Goal: Information Seeking & Learning: Learn about a topic

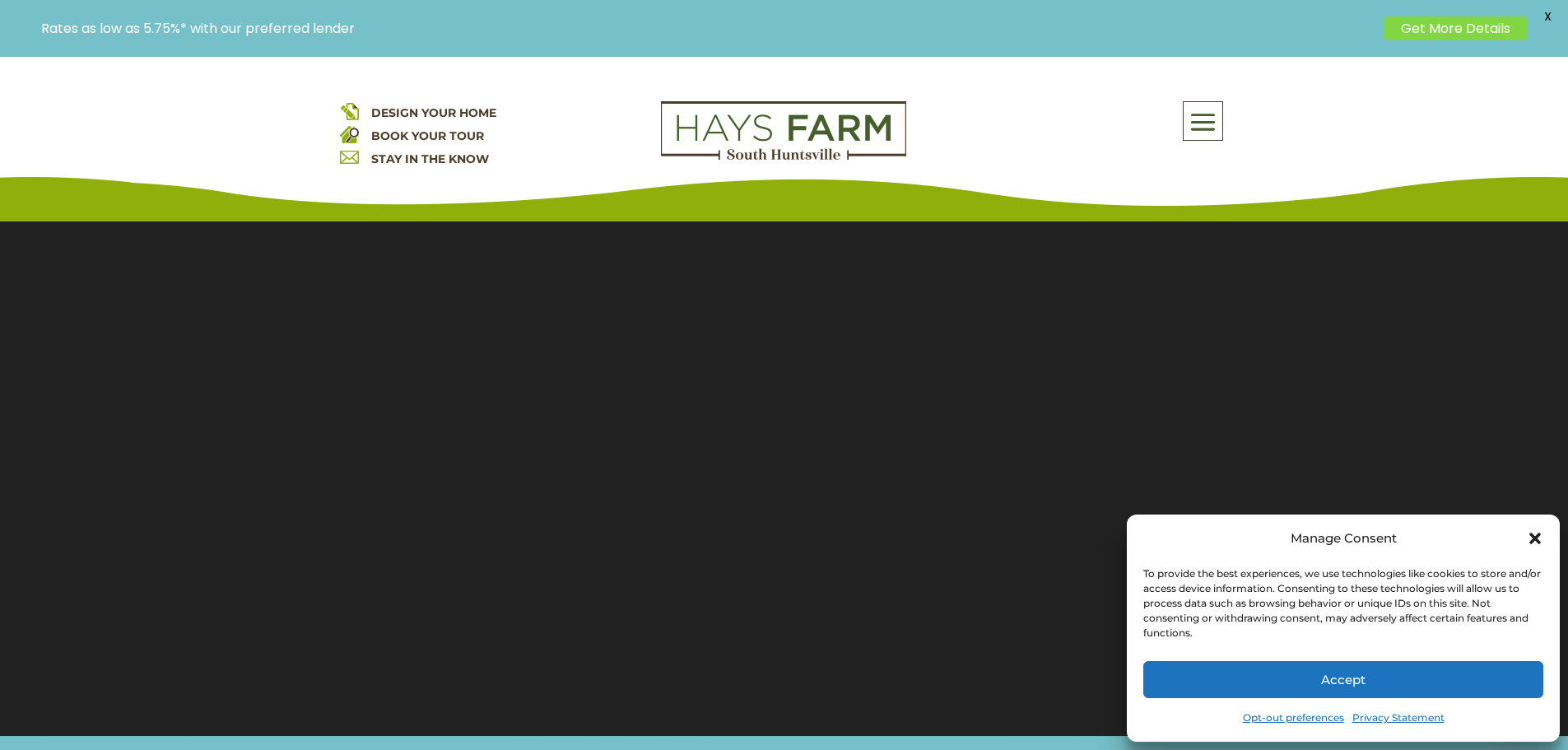
click at [1537, 540] on icon "Close dialog" at bounding box center [1535, 539] width 12 height 12
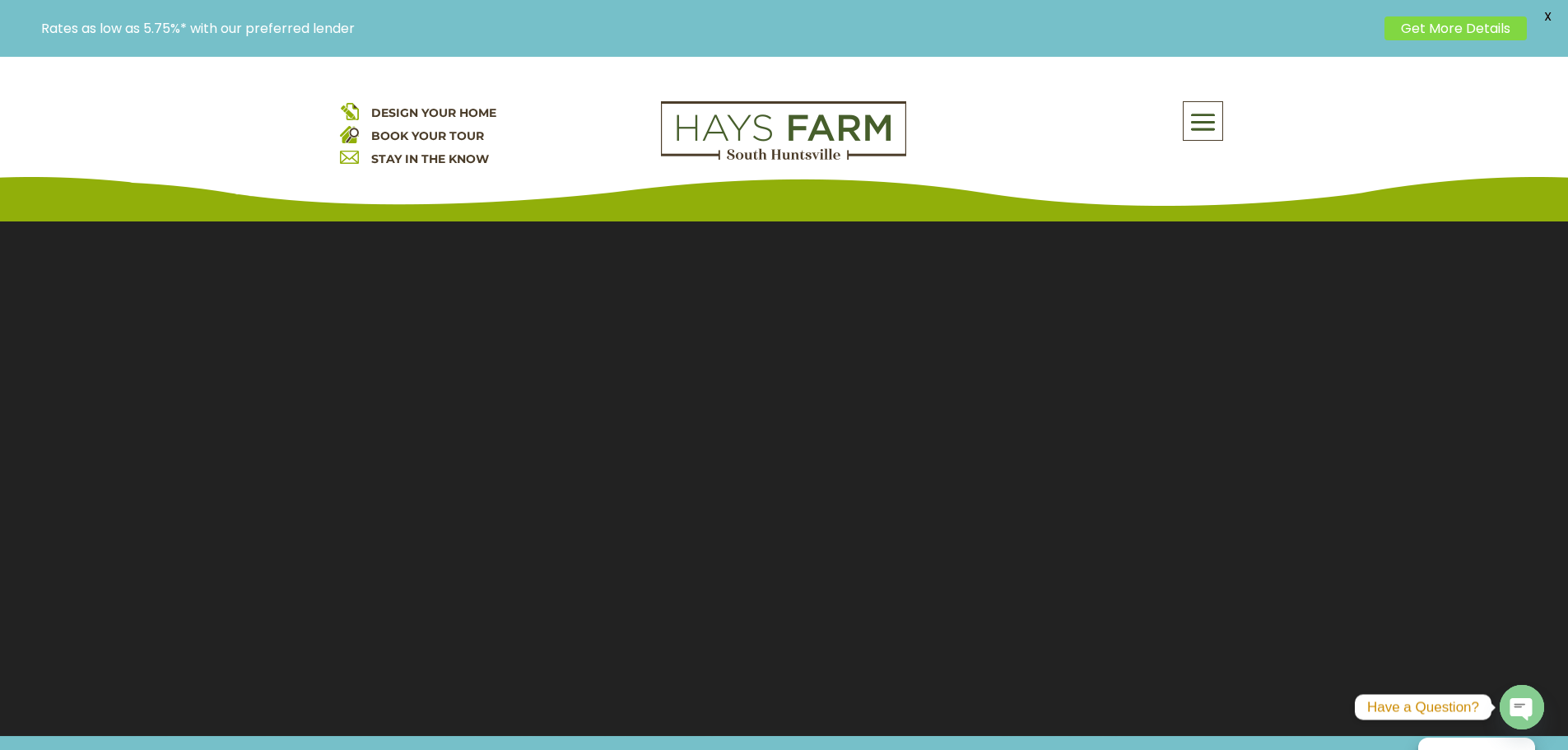
click at [1202, 123] on span at bounding box center [1202, 123] width 39 height 38
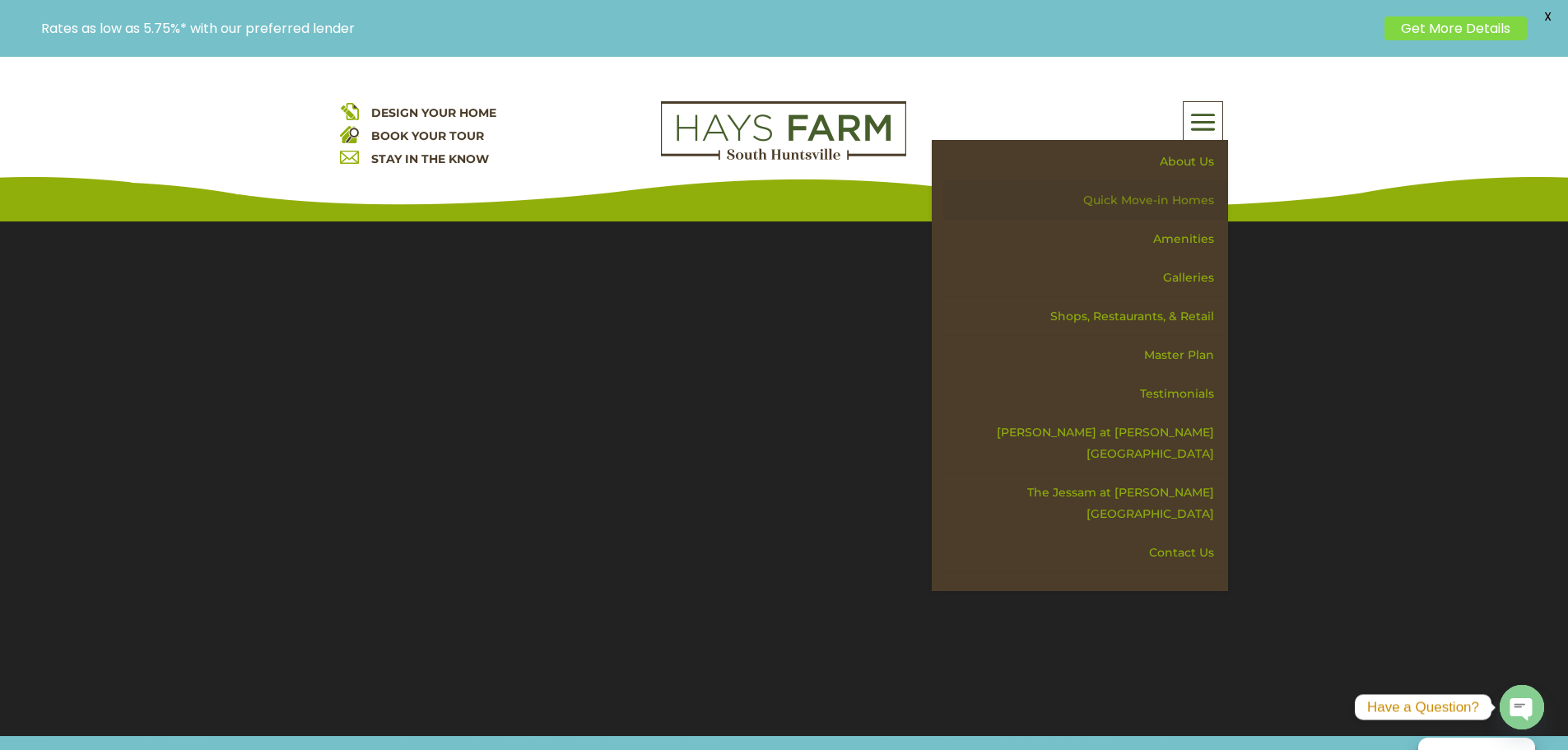
click at [1193, 204] on link "Quick Move-in Homes" at bounding box center [1085, 200] width 285 height 39
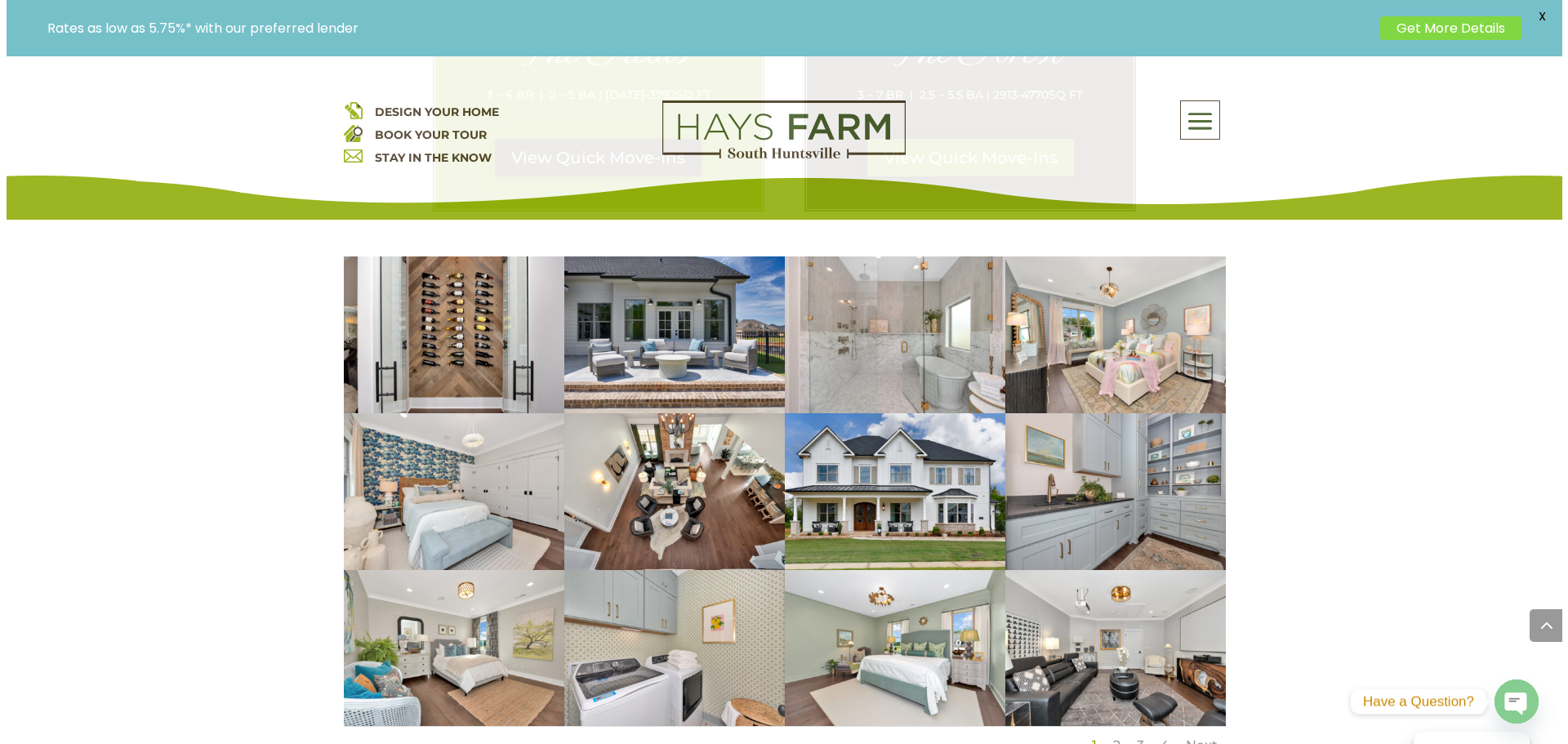
scroll to position [1225, 0]
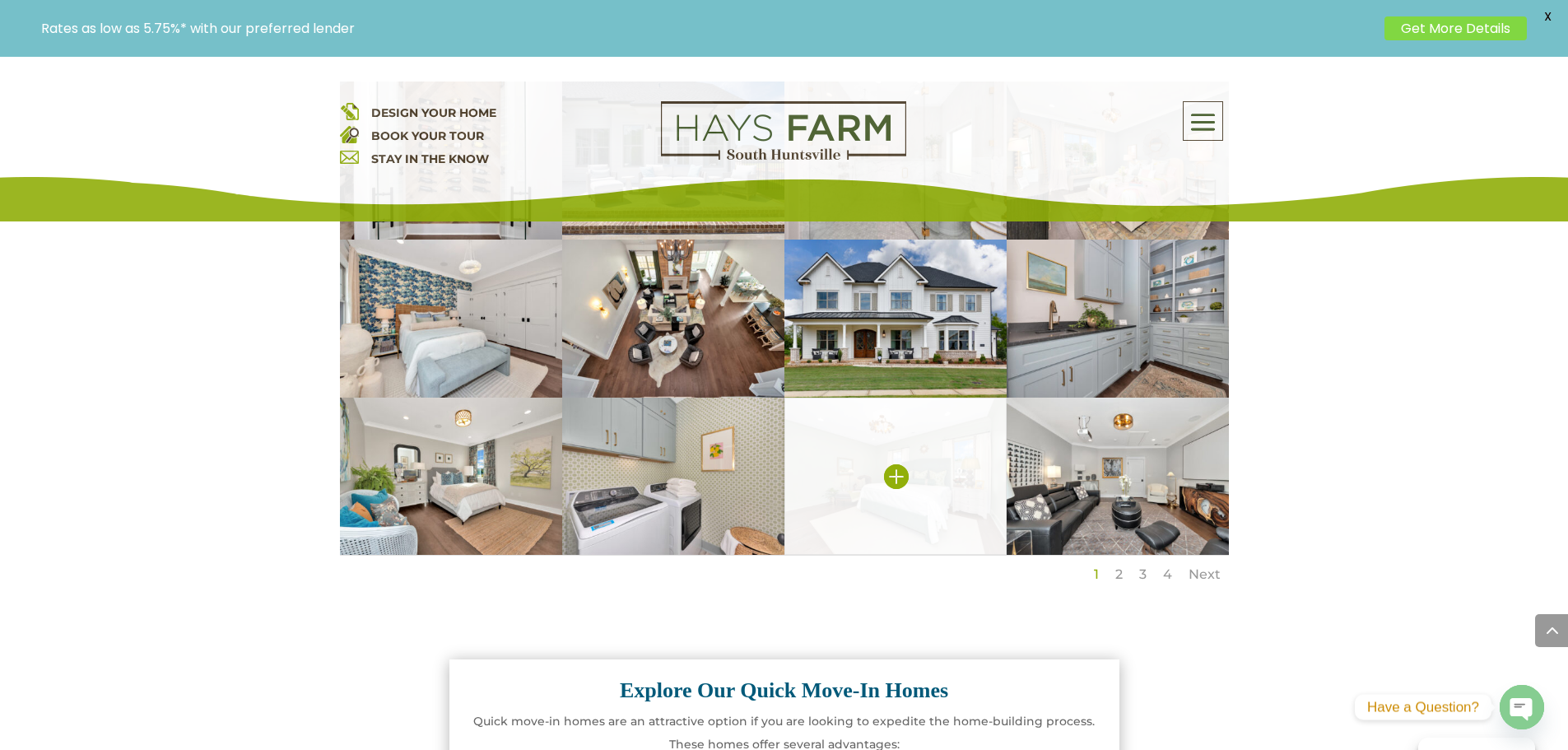
click at [884, 430] on img at bounding box center [896, 476] width 222 height 158
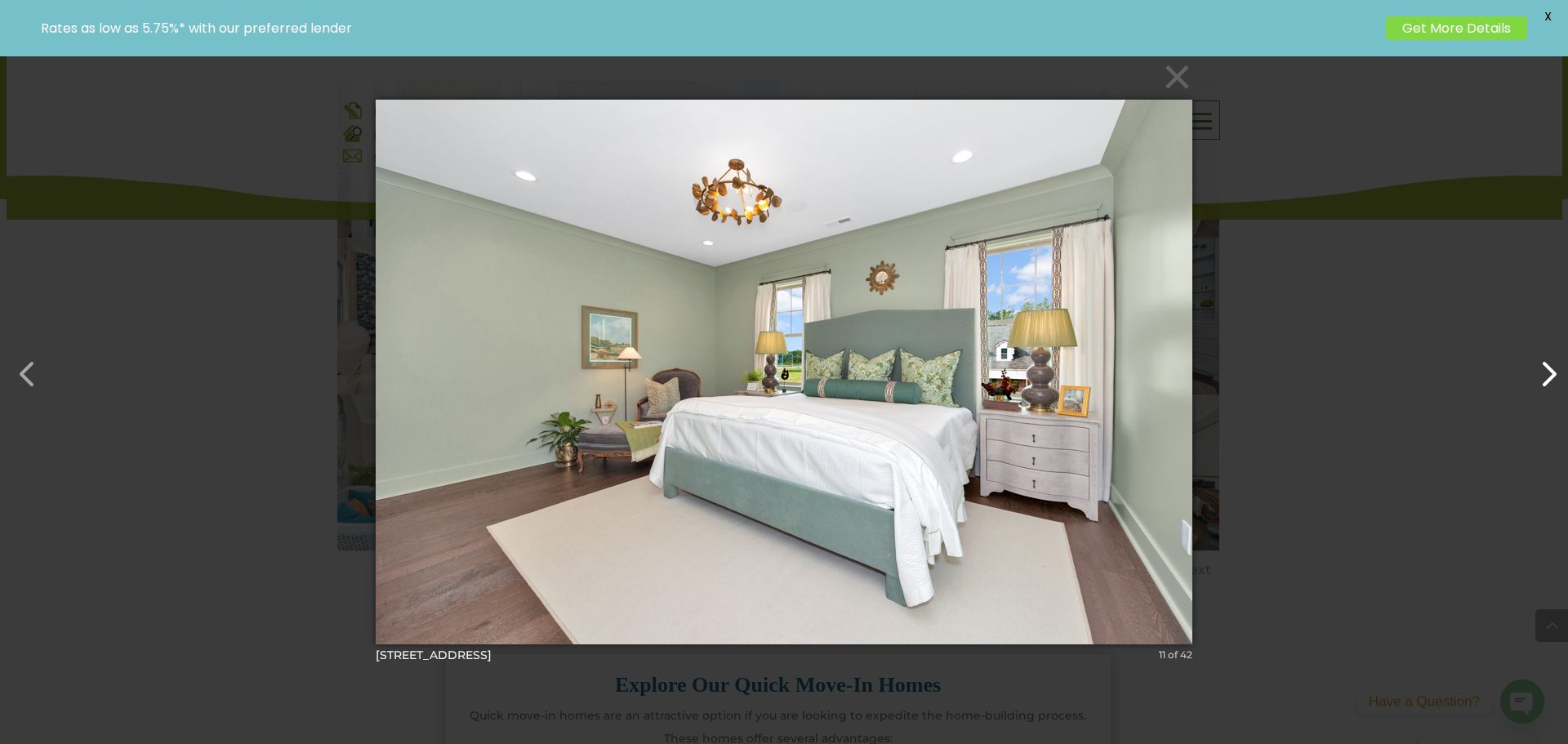
click at [1543, 372] on button "button" at bounding box center [1539, 366] width 39 height 39
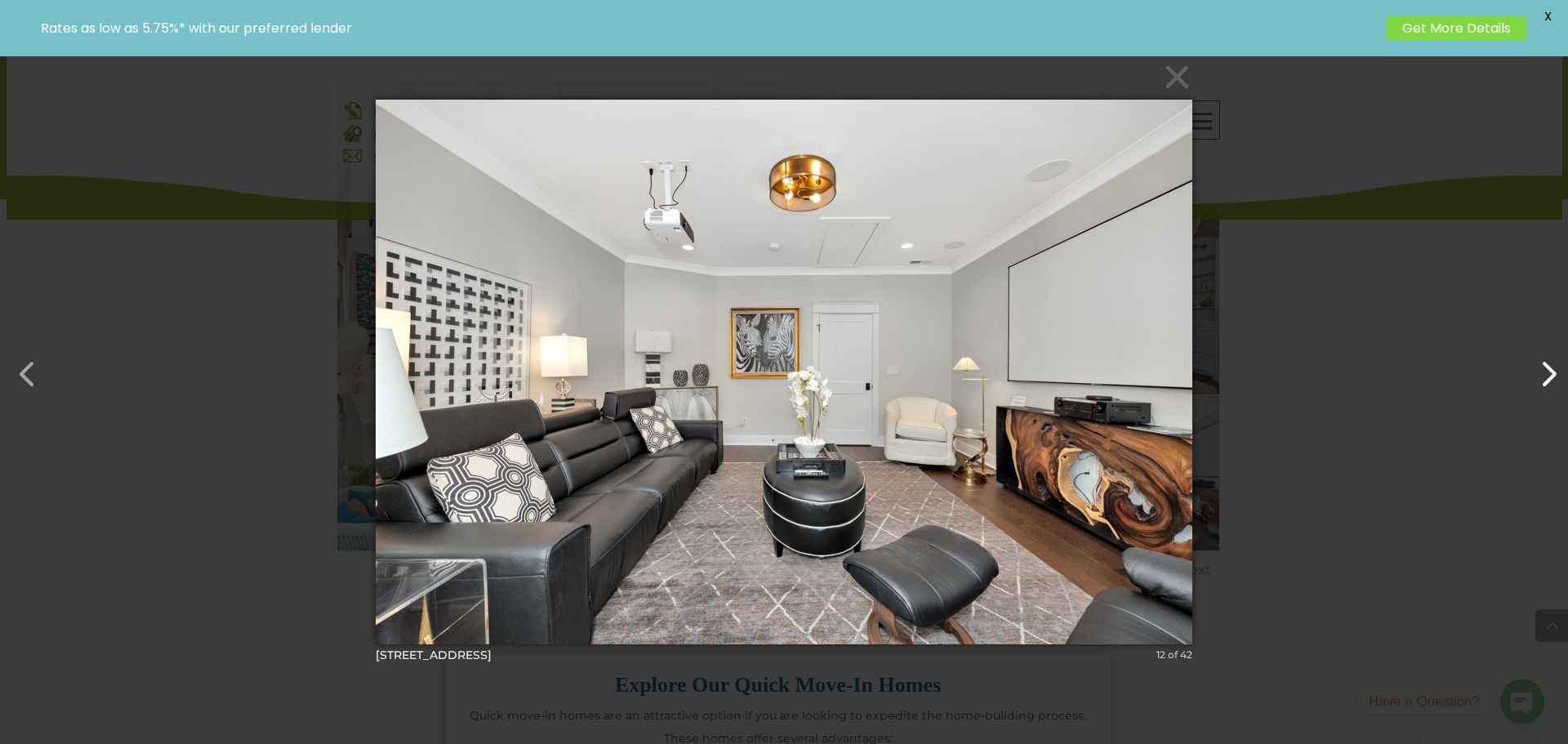
click at [1545, 373] on button "button" at bounding box center [1539, 366] width 39 height 39
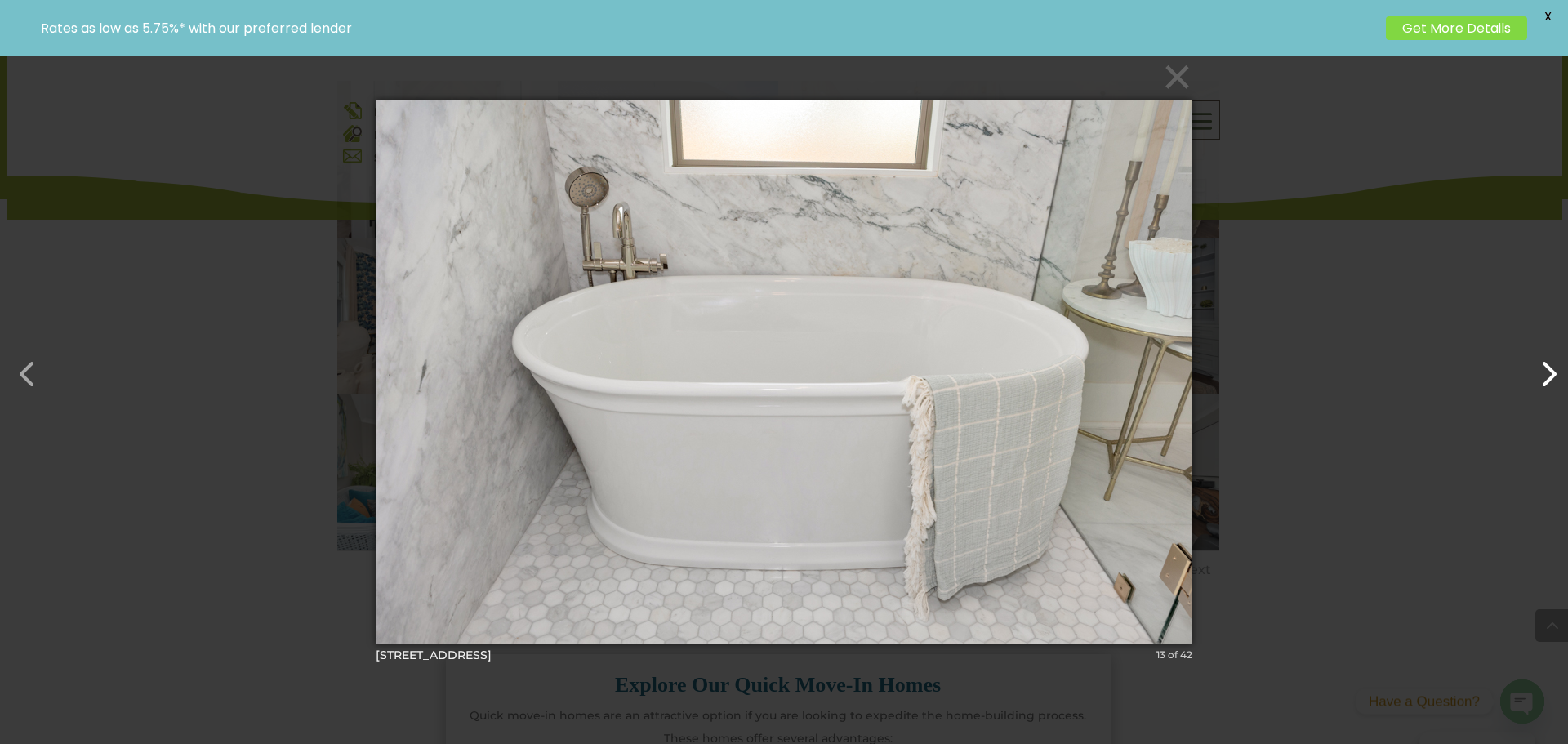
click at [1545, 373] on button "button" at bounding box center [1539, 366] width 39 height 39
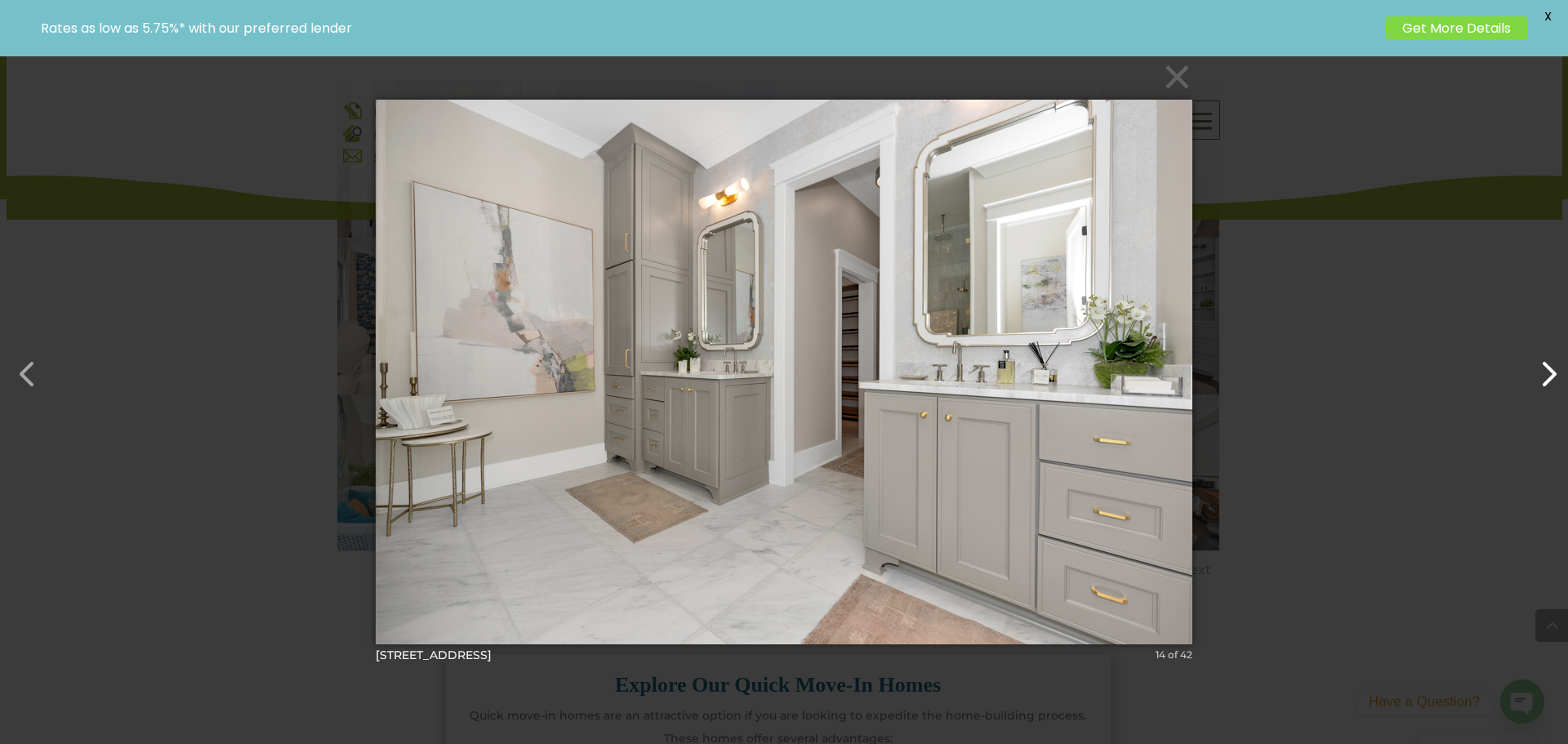
click at [1545, 373] on button "button" at bounding box center [1539, 366] width 39 height 39
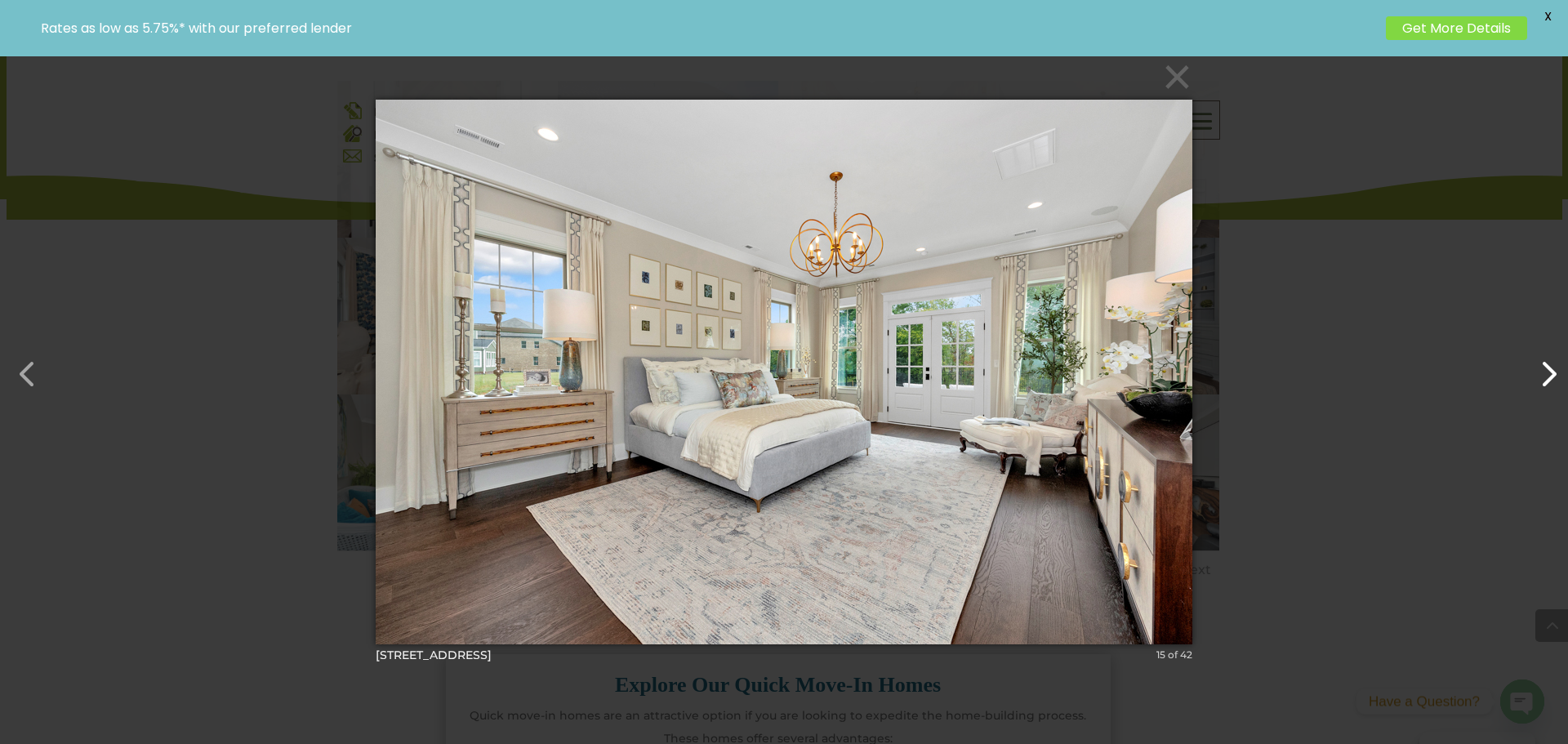
click at [1545, 373] on button "button" at bounding box center [1539, 366] width 39 height 39
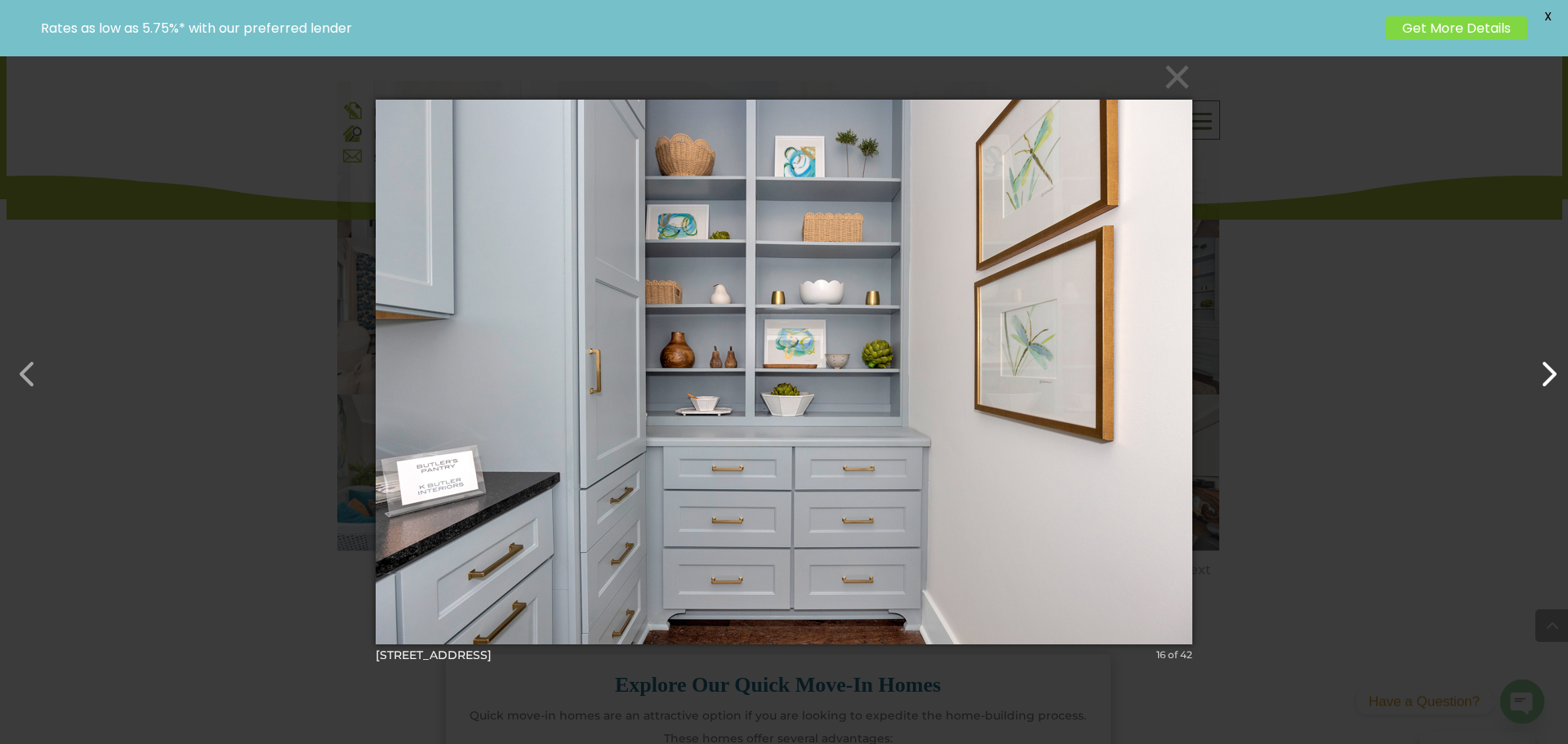
click at [1545, 373] on button "button" at bounding box center [1539, 366] width 39 height 39
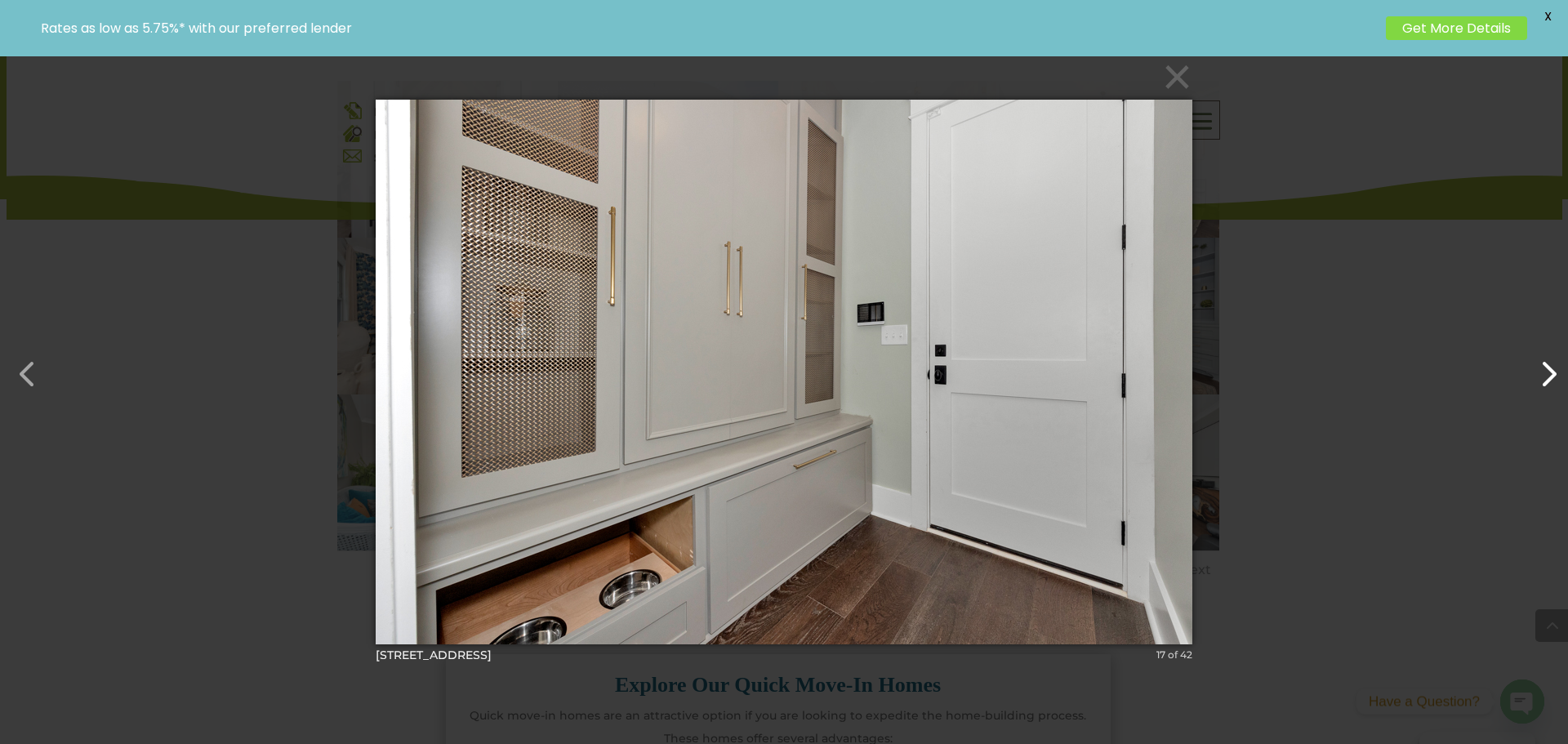
click at [1545, 373] on button "button" at bounding box center [1539, 366] width 39 height 39
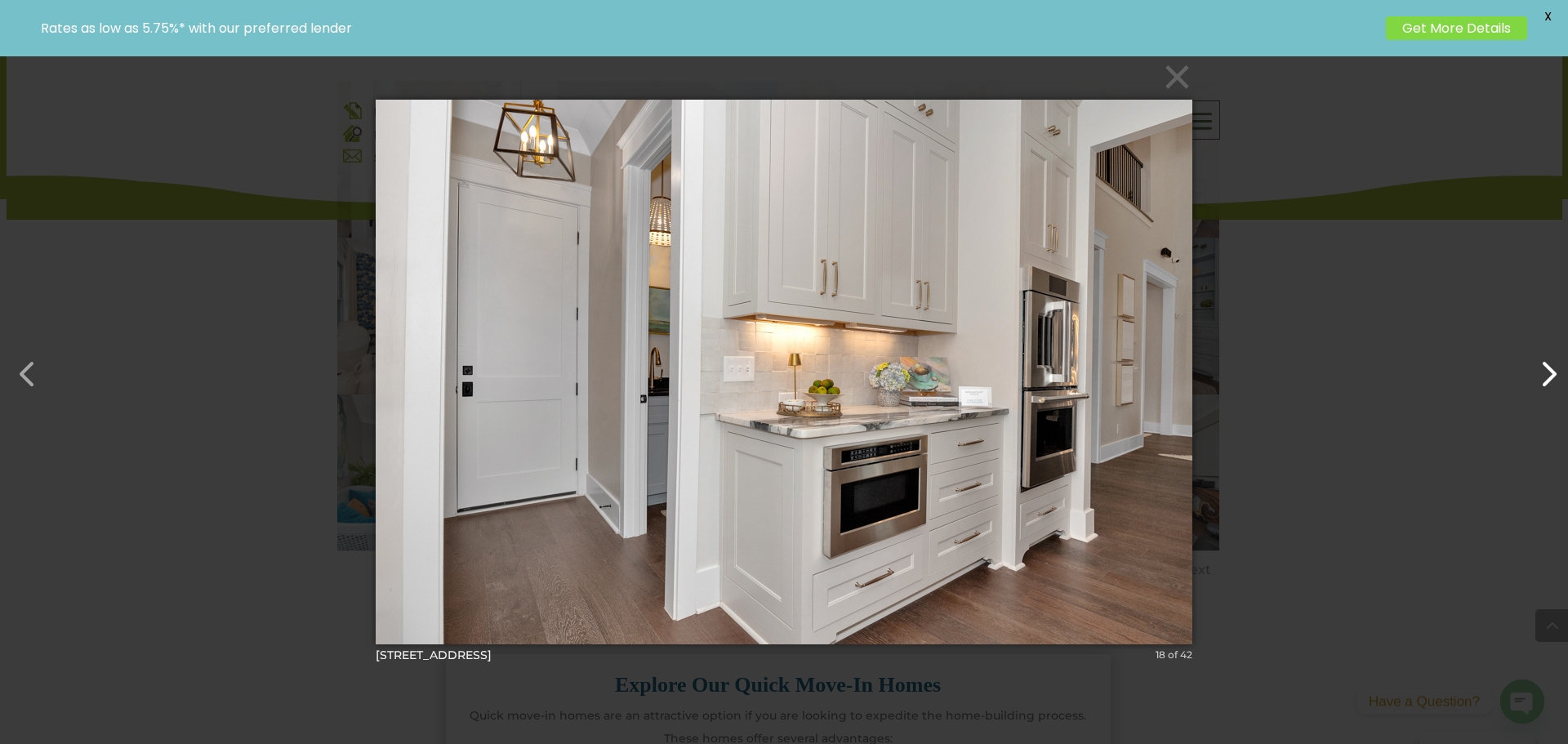
click at [1545, 372] on button "button" at bounding box center [1539, 366] width 39 height 39
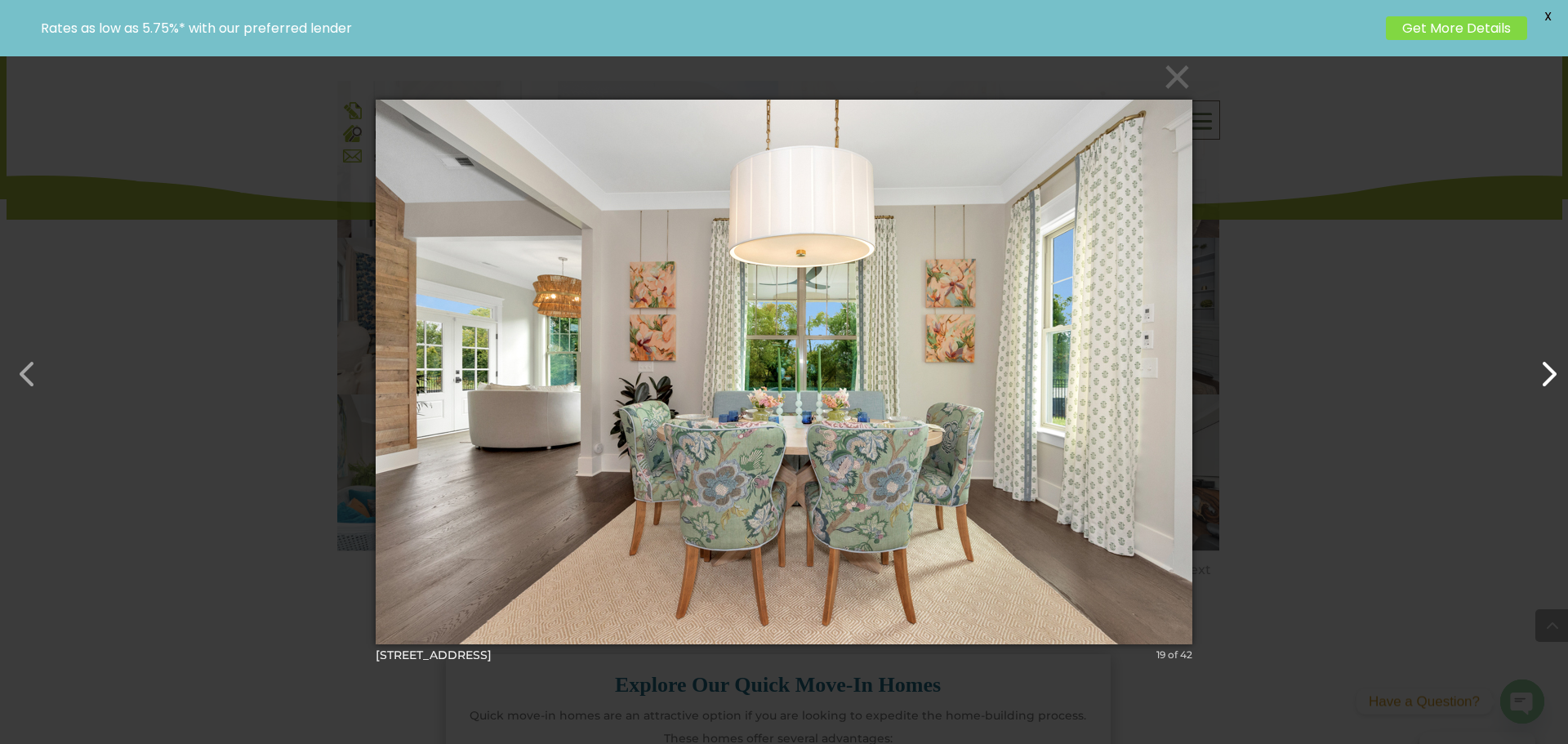
click at [1543, 371] on button "button" at bounding box center [1539, 366] width 39 height 39
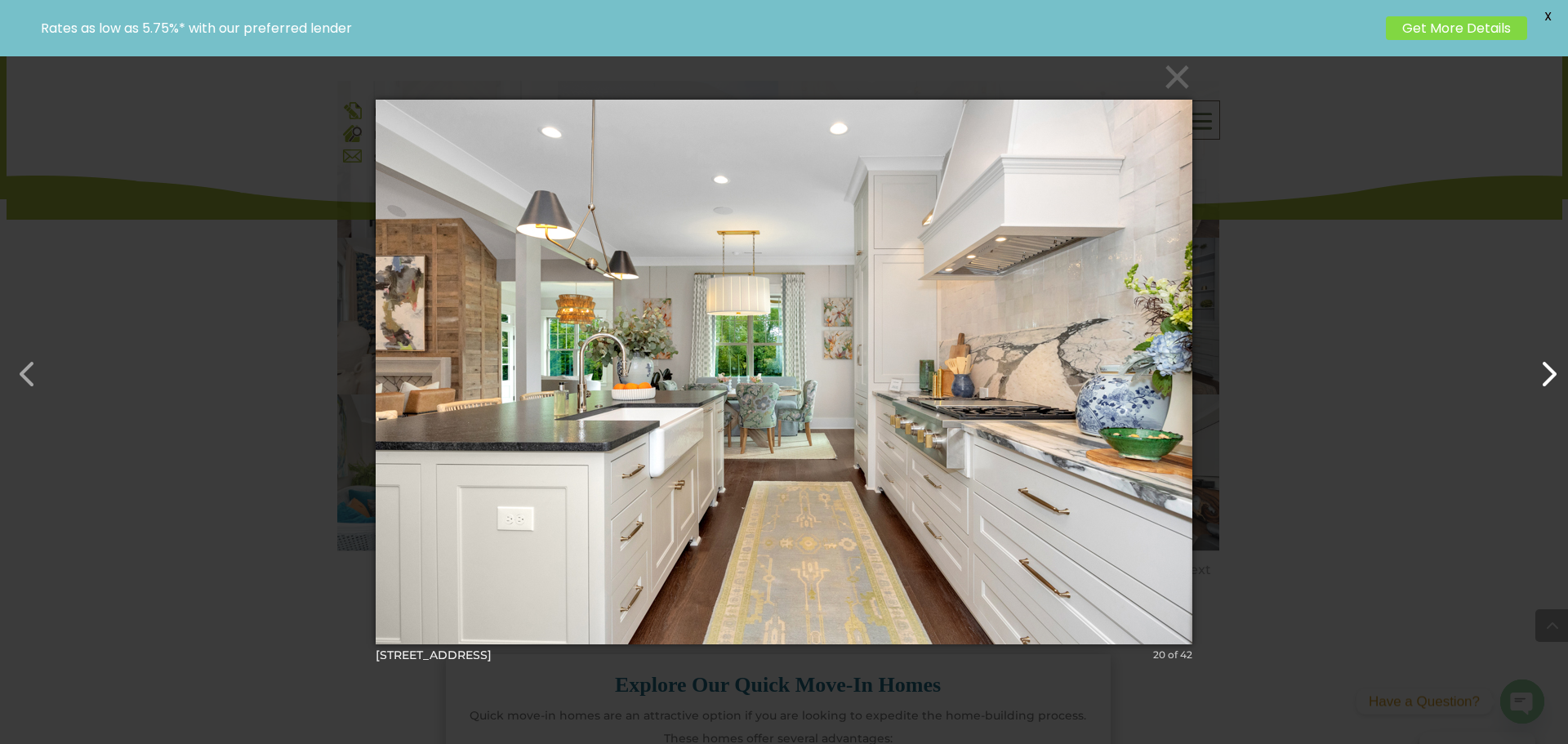
click at [1538, 366] on button "button" at bounding box center [1539, 366] width 39 height 39
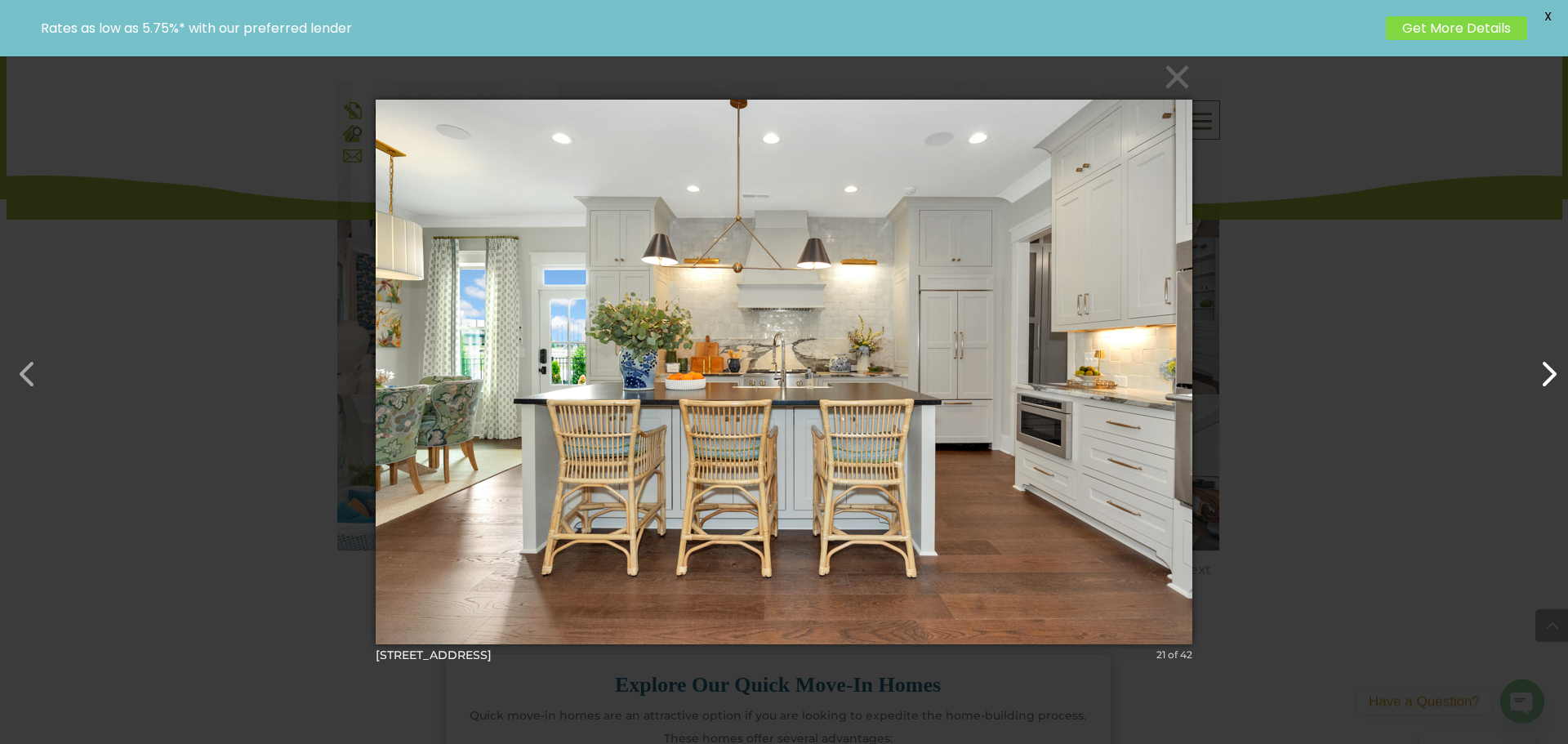
click at [1553, 373] on button "button" at bounding box center [1539, 366] width 39 height 39
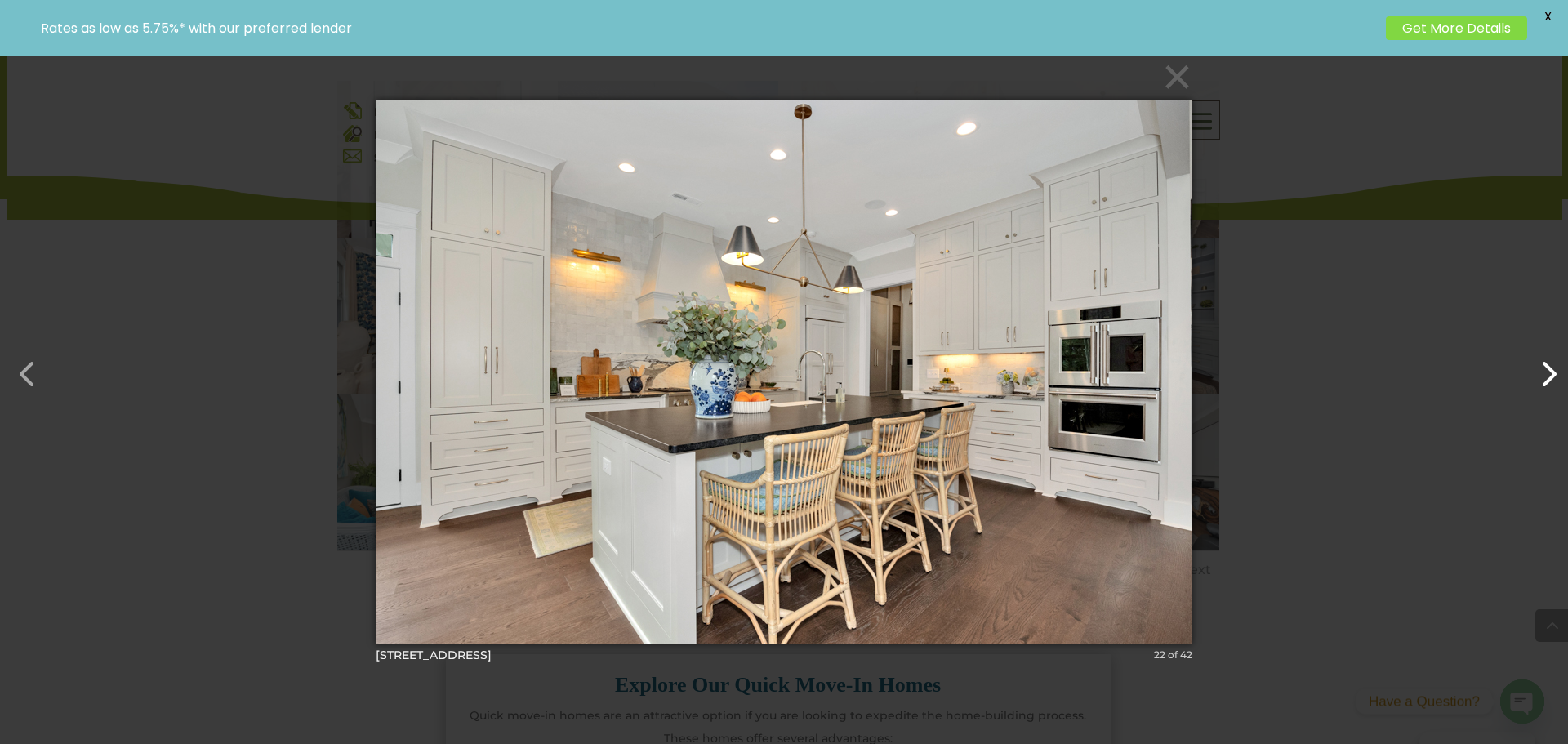
click at [1553, 377] on button "button" at bounding box center [1539, 366] width 39 height 39
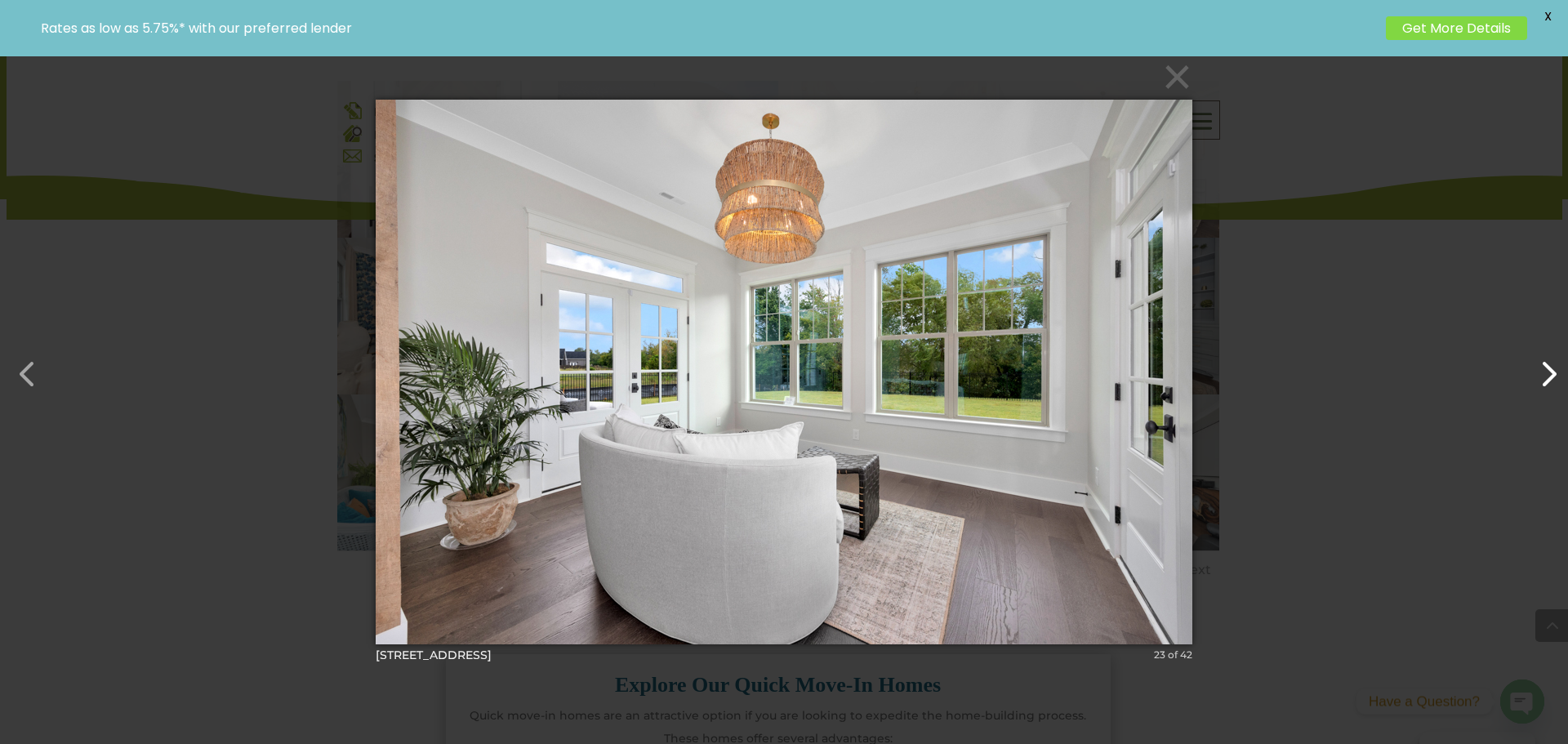
click at [1553, 377] on button "button" at bounding box center [1539, 366] width 39 height 39
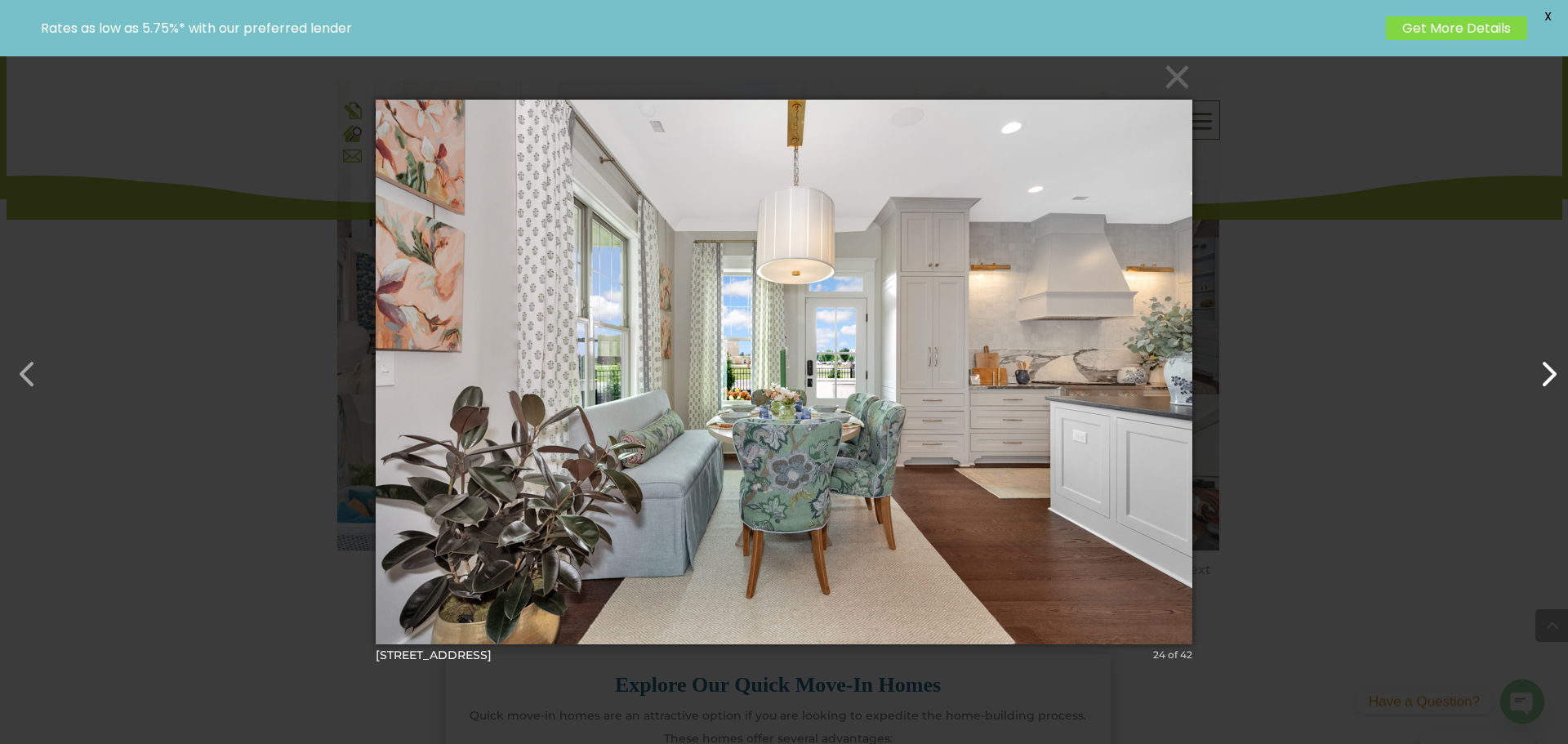
click at [1553, 376] on button "button" at bounding box center [1539, 366] width 39 height 39
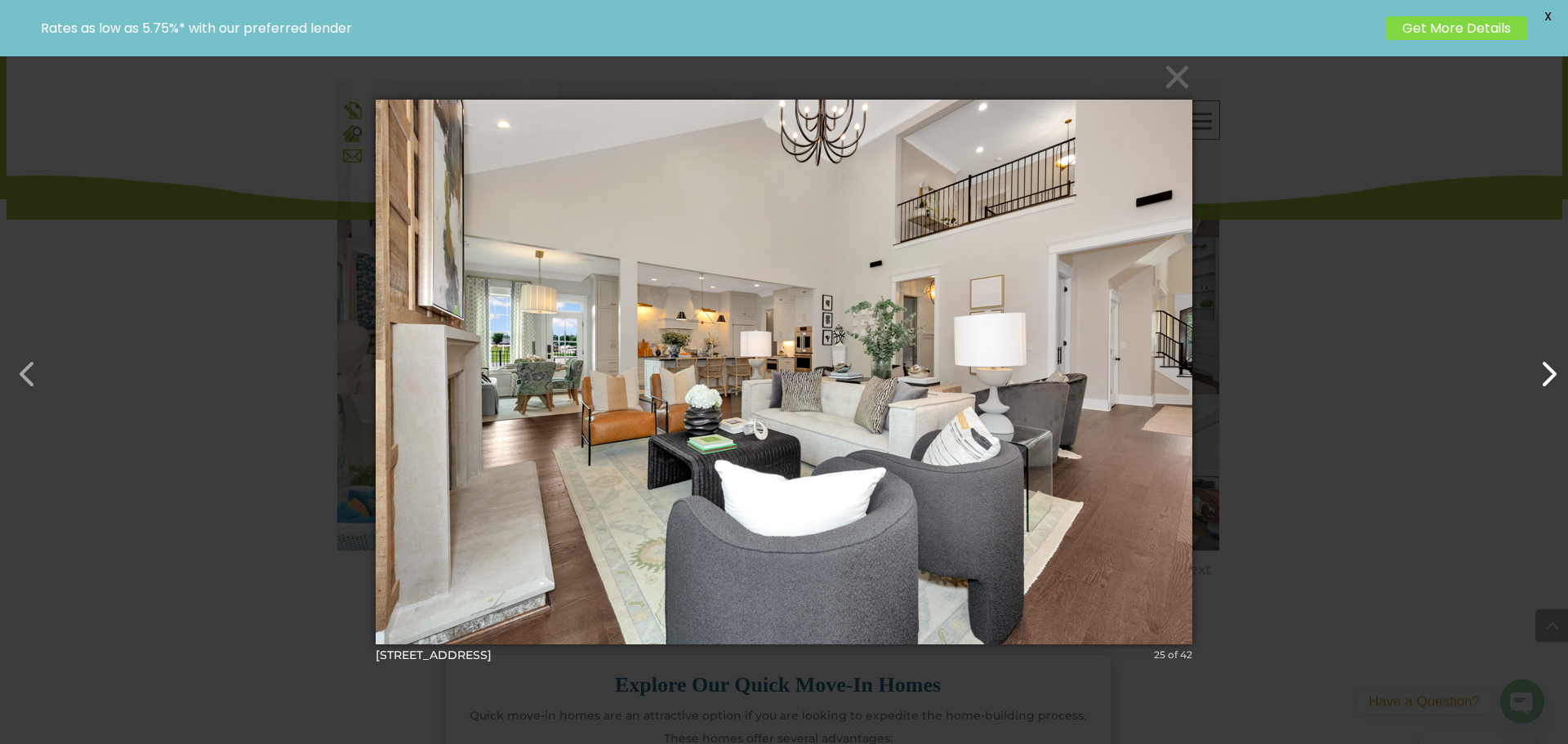
click at [1553, 376] on button "button" at bounding box center [1539, 366] width 39 height 39
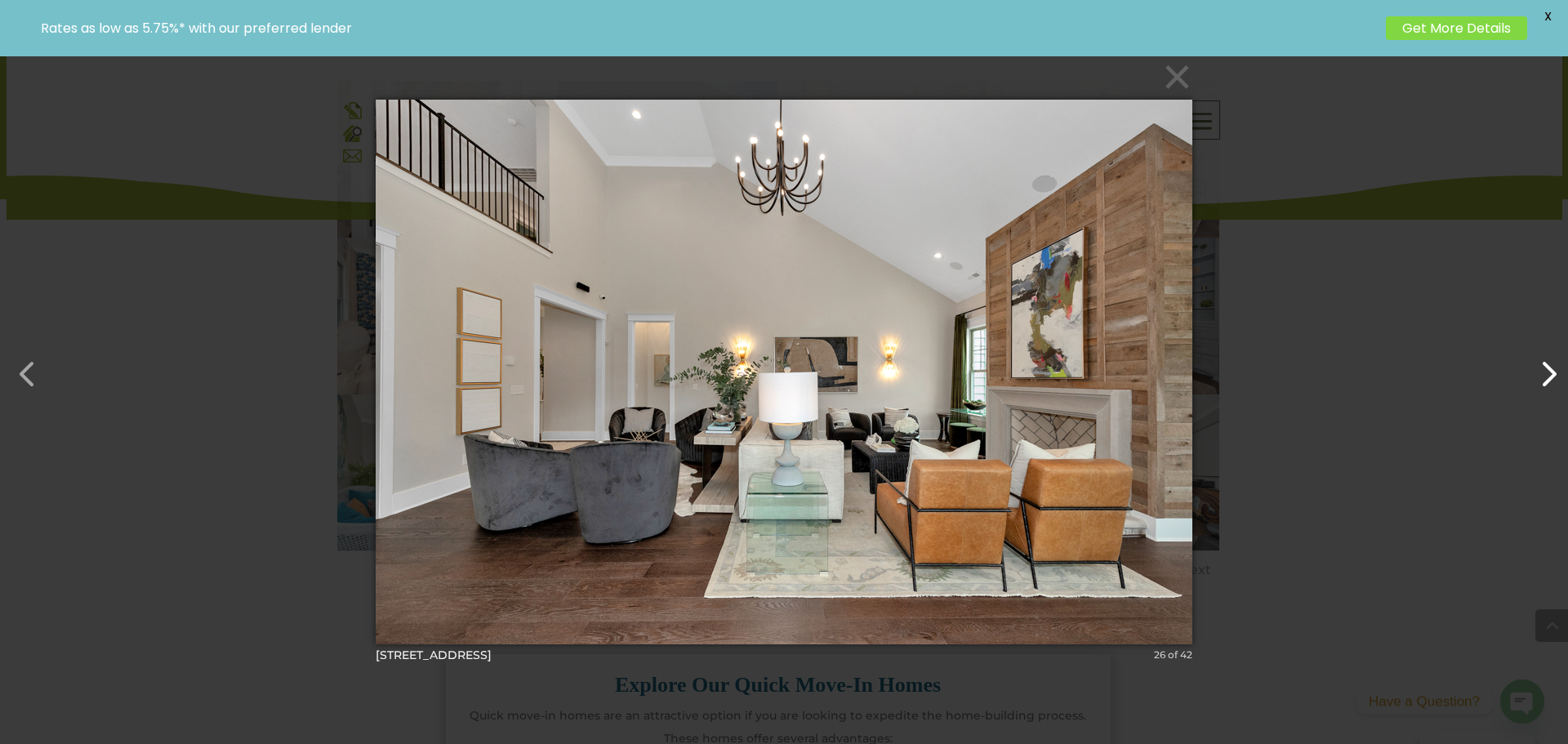
click at [1553, 376] on button "button" at bounding box center [1539, 366] width 39 height 39
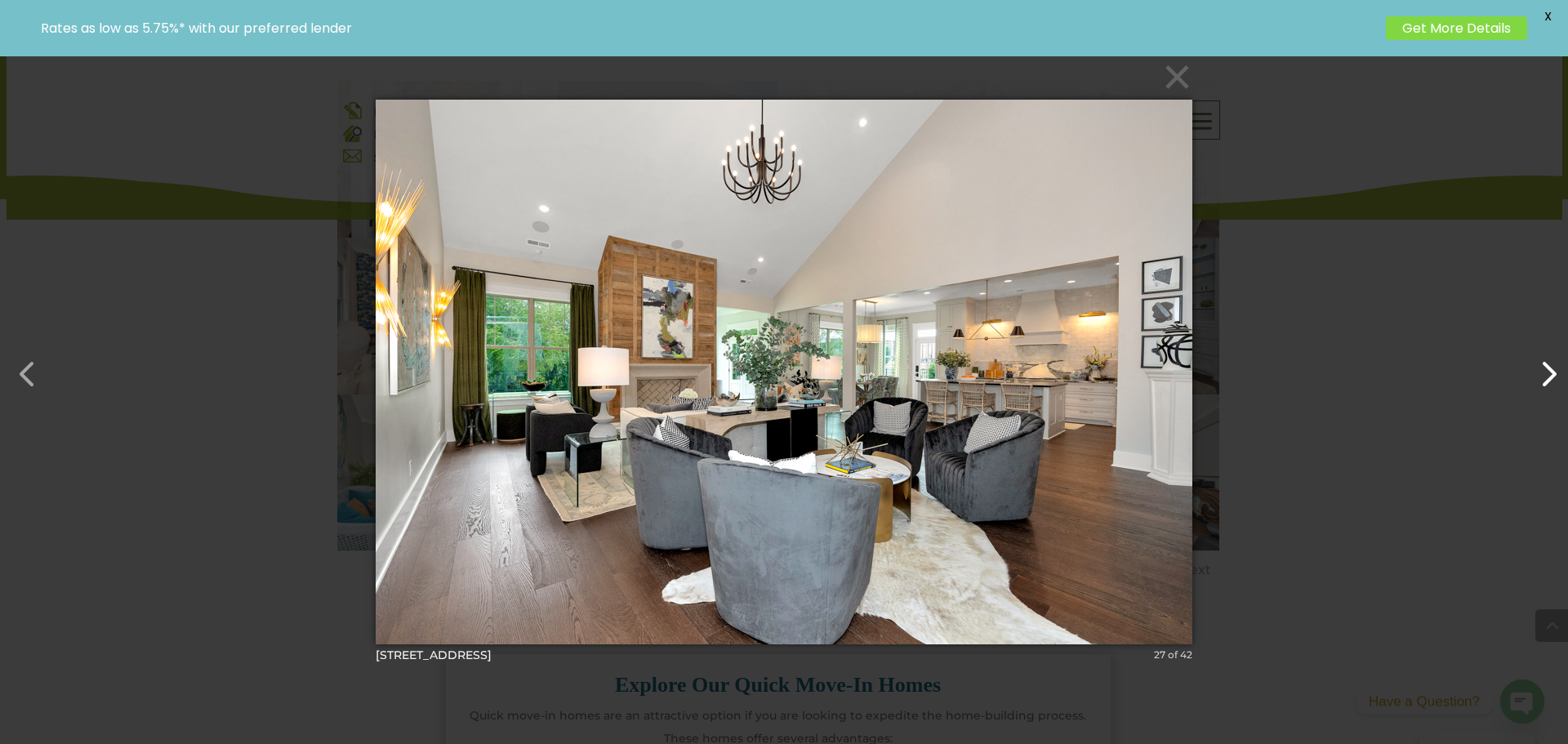
click at [1553, 375] on button "button" at bounding box center [1539, 366] width 39 height 39
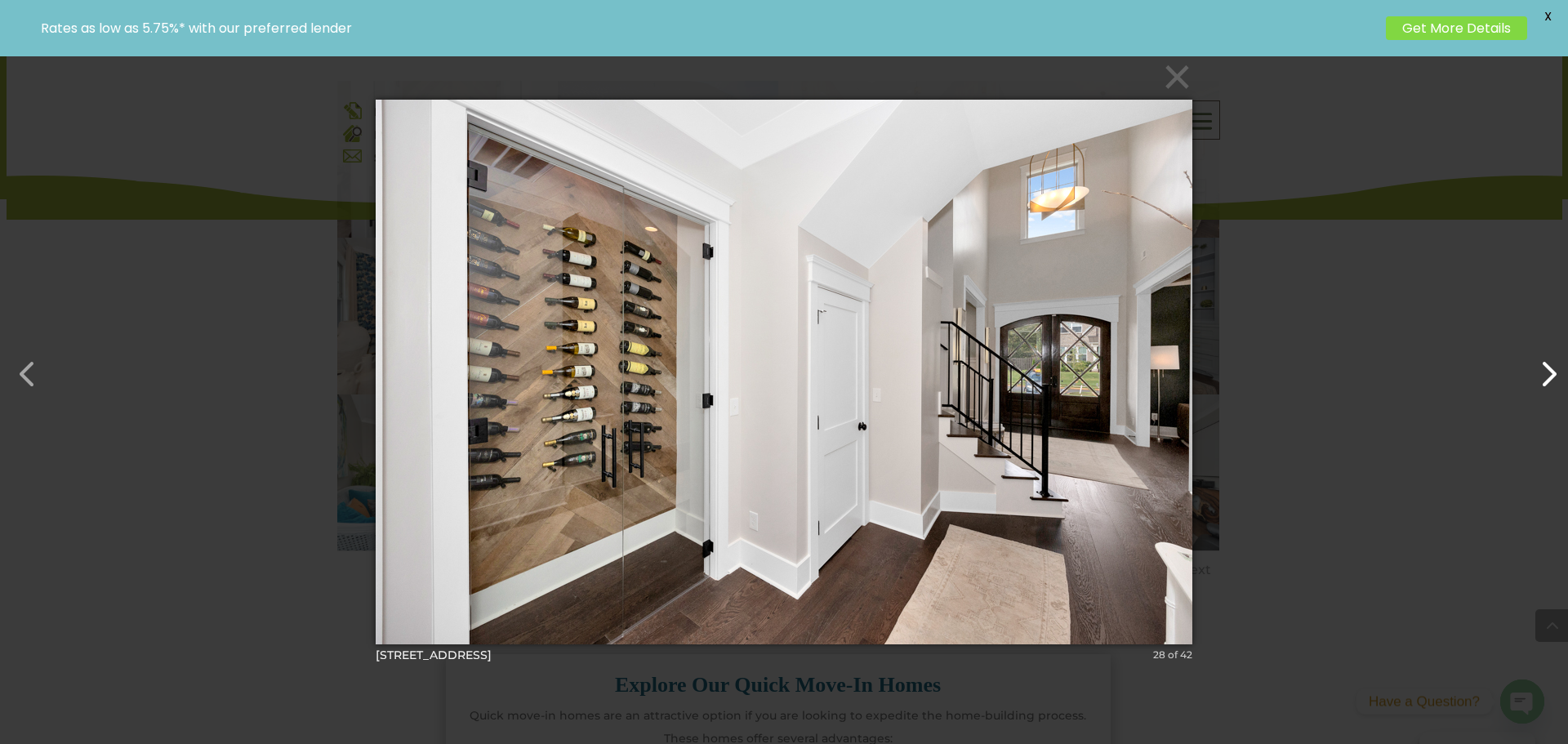
click at [1543, 379] on button "button" at bounding box center [1539, 366] width 39 height 39
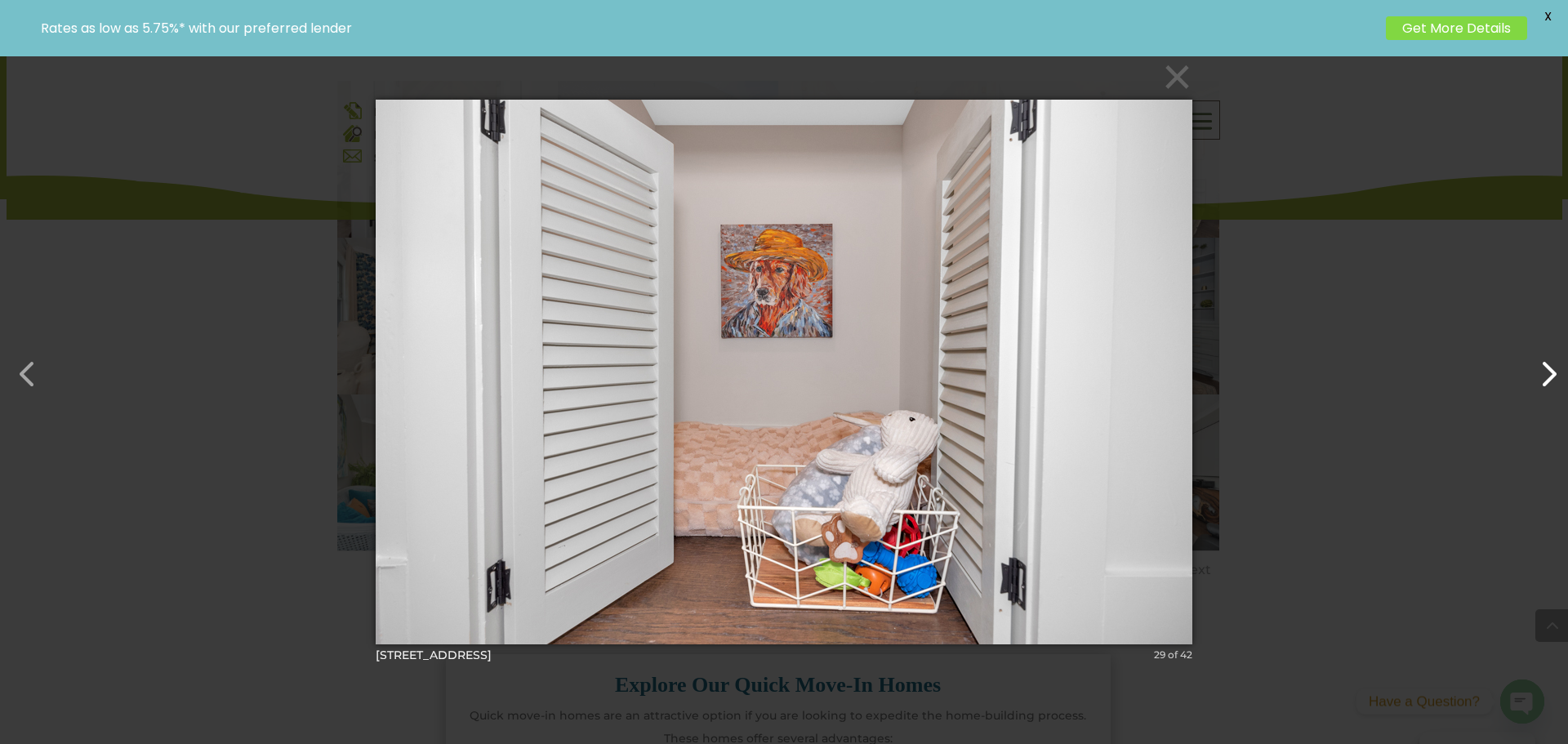
click at [1543, 379] on button "button" at bounding box center [1539, 366] width 39 height 39
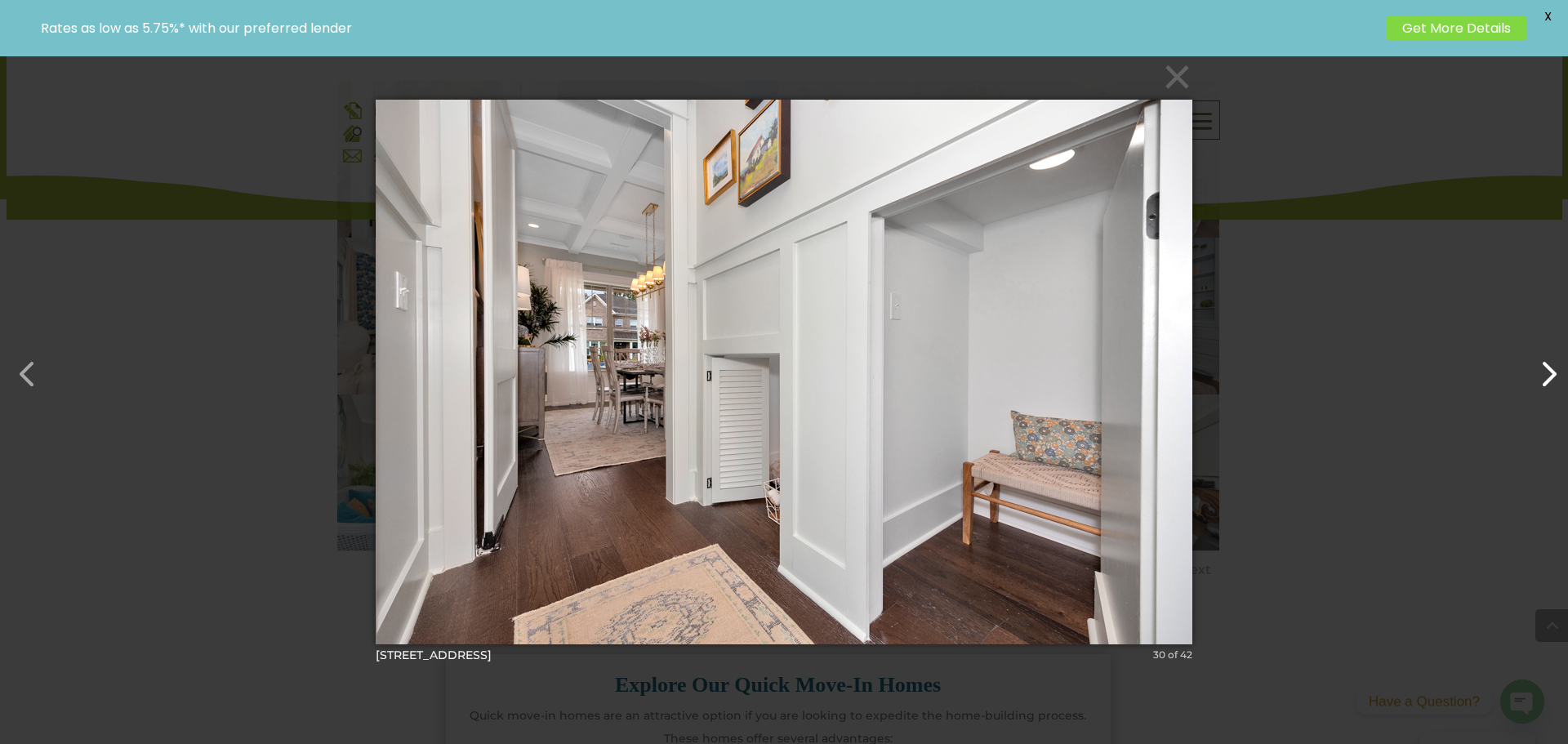
click at [1543, 379] on button "button" at bounding box center [1539, 366] width 39 height 39
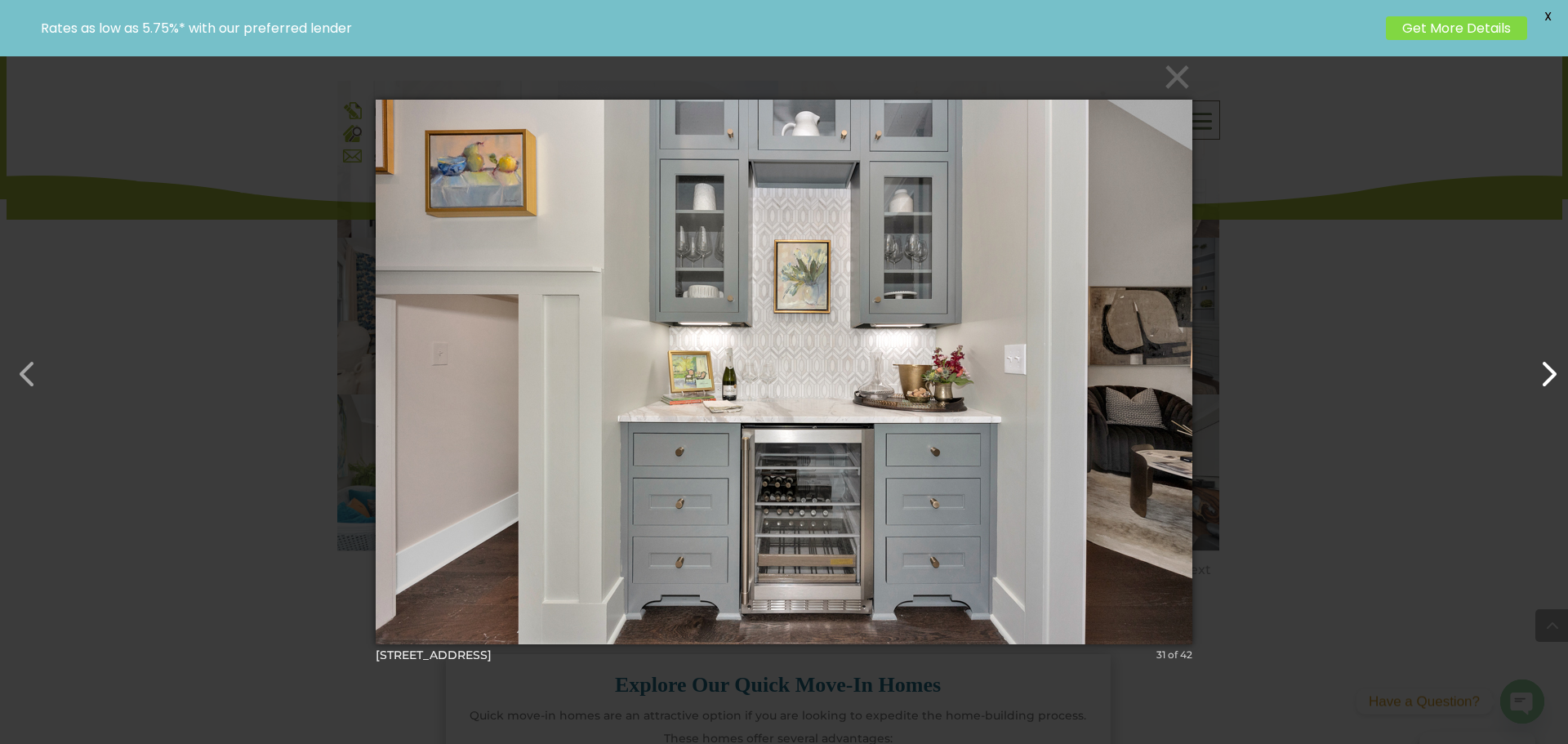
click at [1543, 379] on button "button" at bounding box center [1539, 366] width 39 height 39
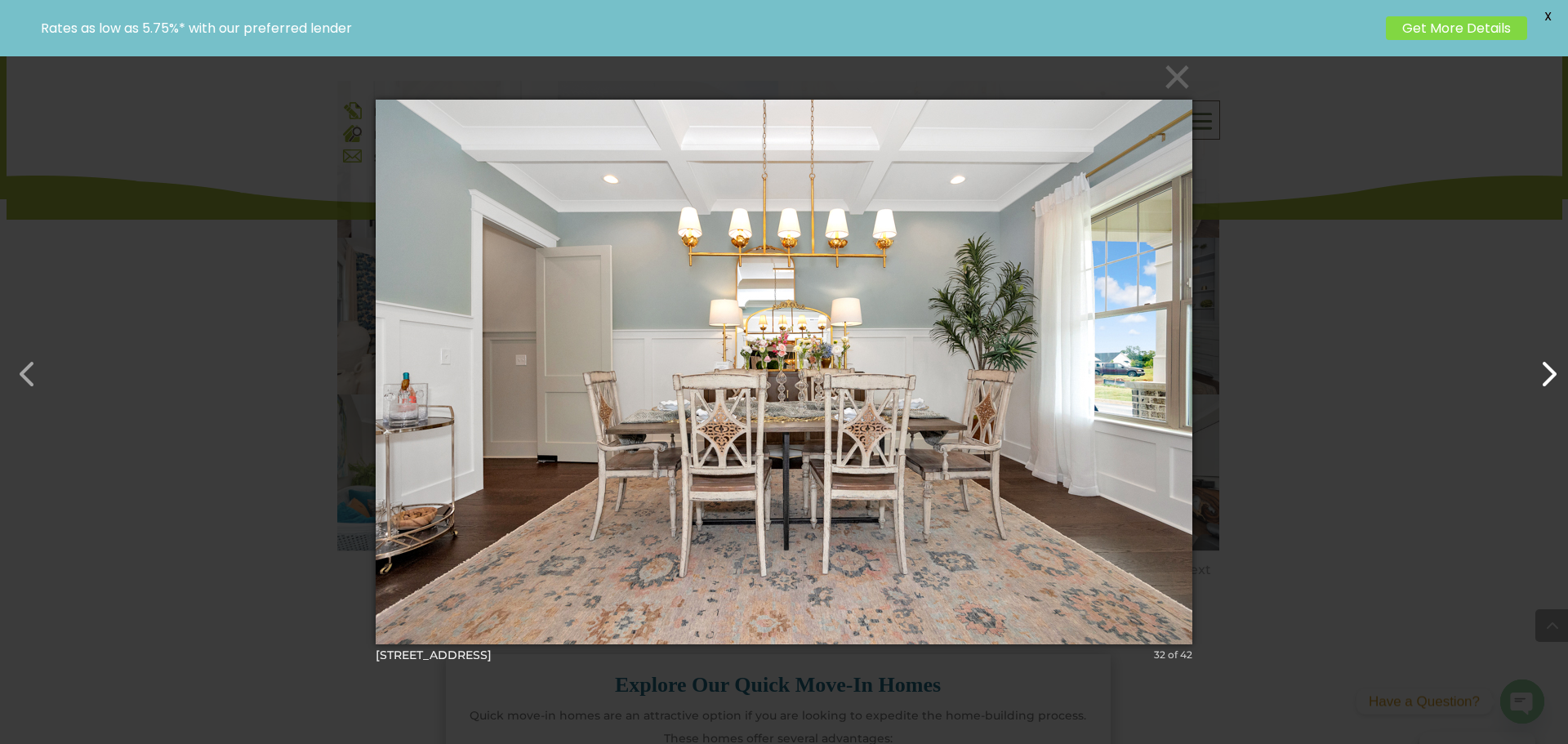
click at [1542, 379] on button "button" at bounding box center [1539, 366] width 39 height 39
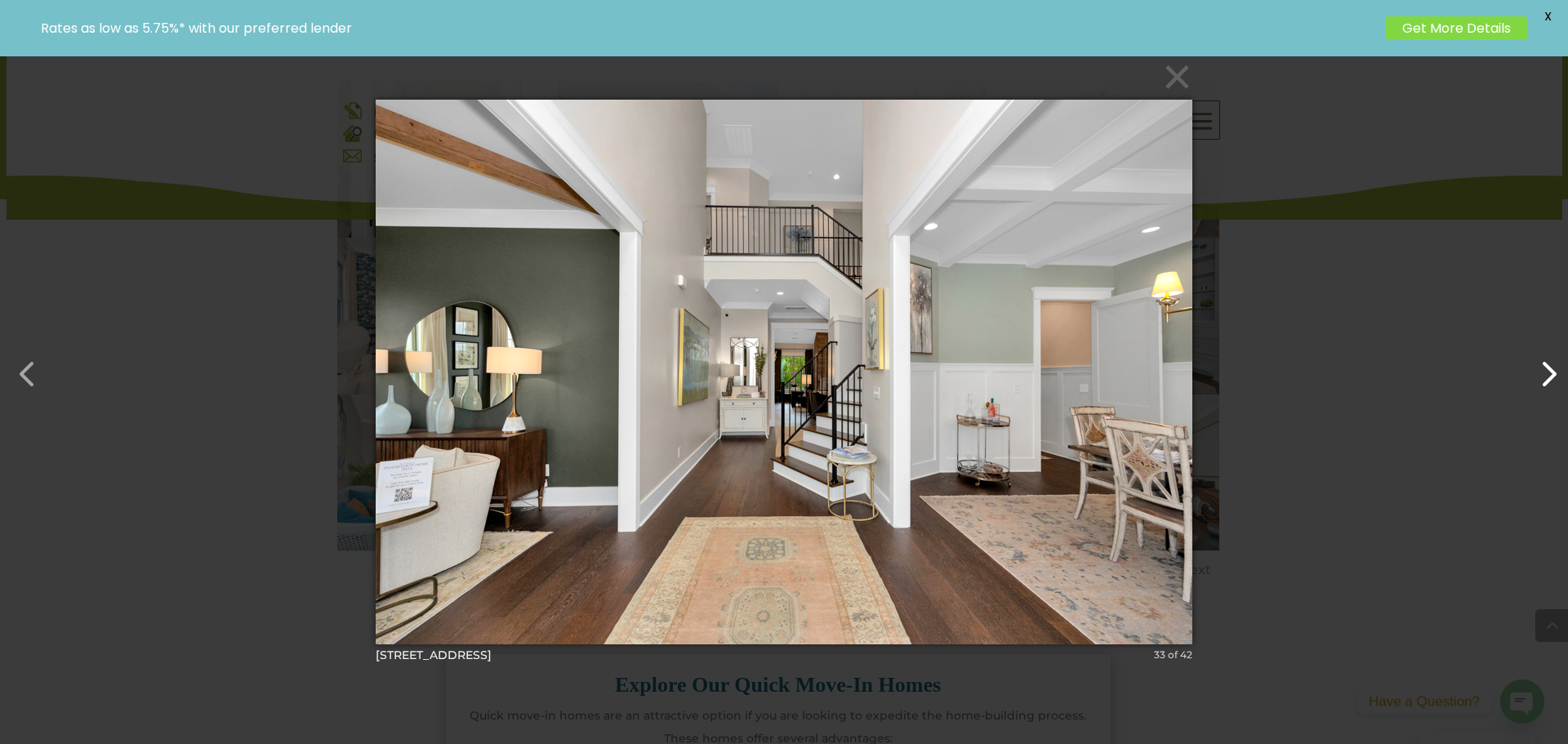
click at [1542, 379] on button "button" at bounding box center [1539, 366] width 39 height 39
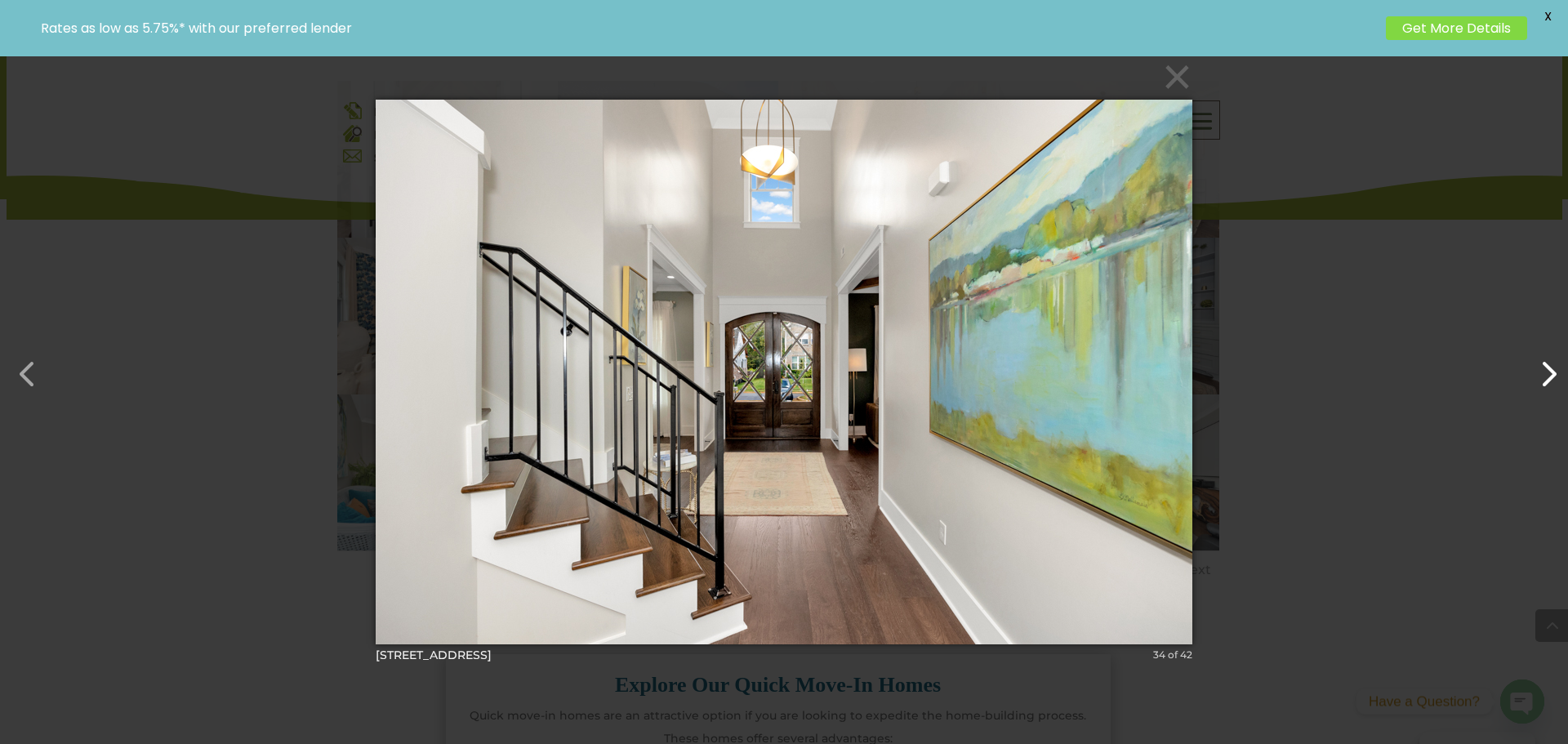
click at [1542, 379] on button "button" at bounding box center [1539, 366] width 39 height 39
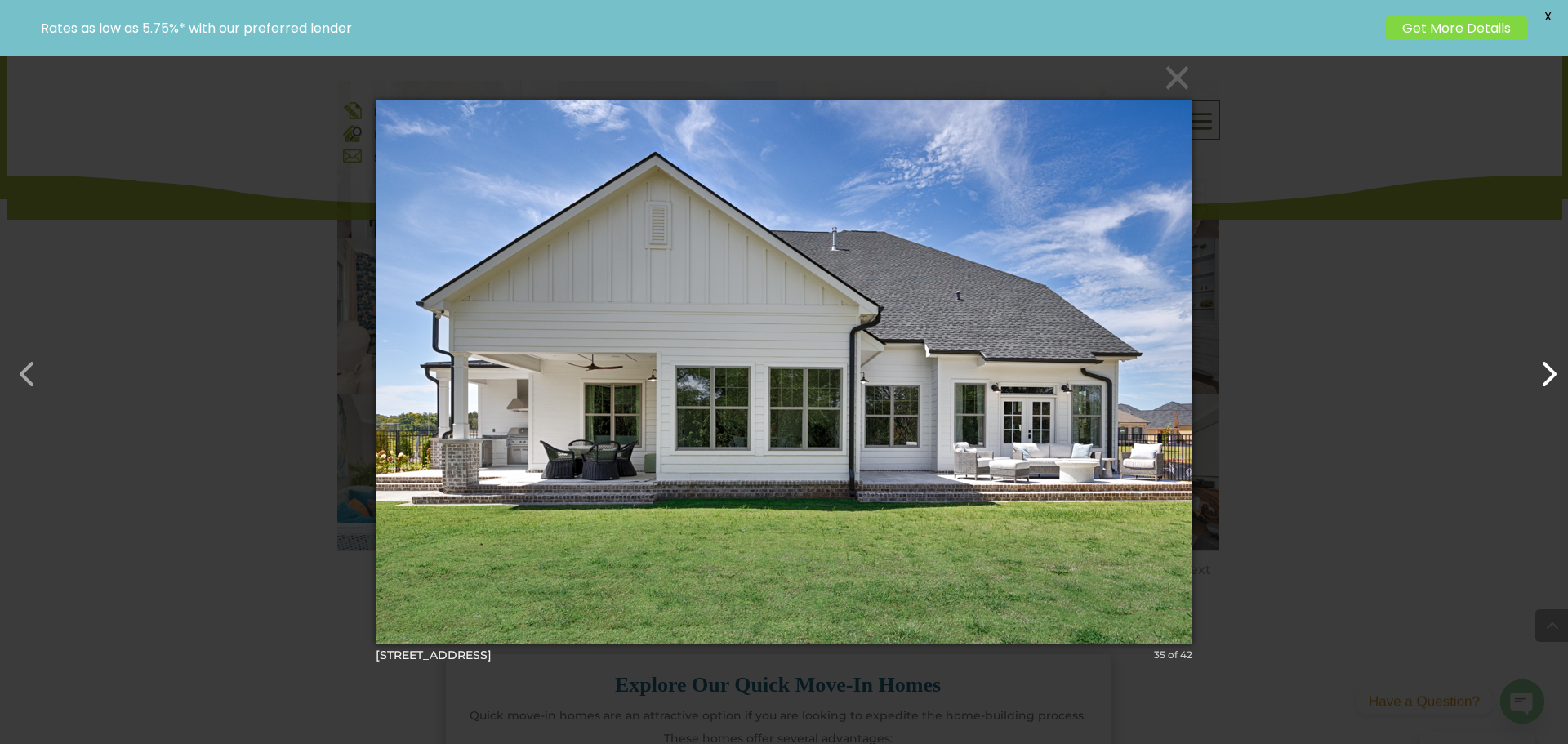
click at [1542, 379] on button "button" at bounding box center [1539, 366] width 39 height 39
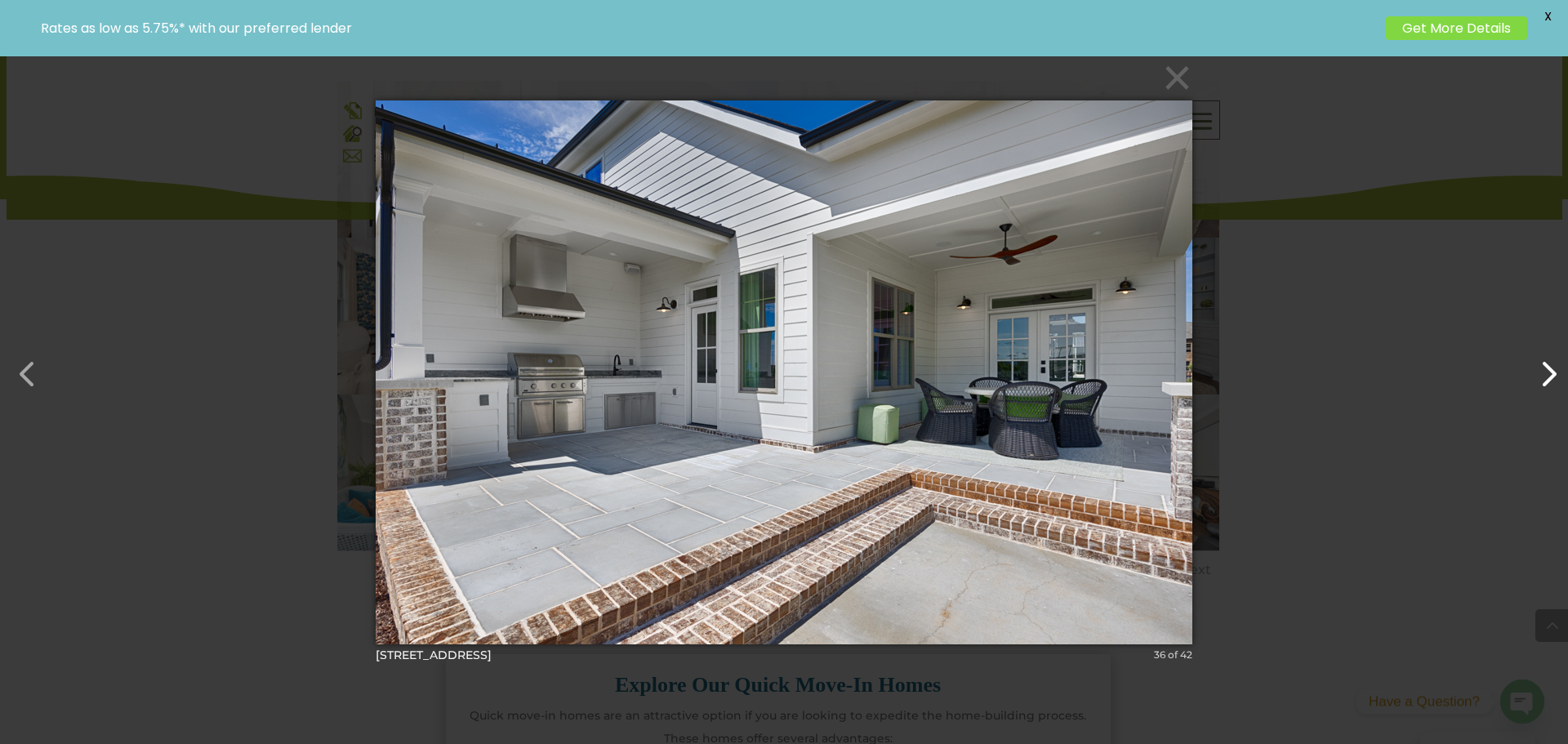
click at [1532, 370] on button "button" at bounding box center [1539, 366] width 39 height 39
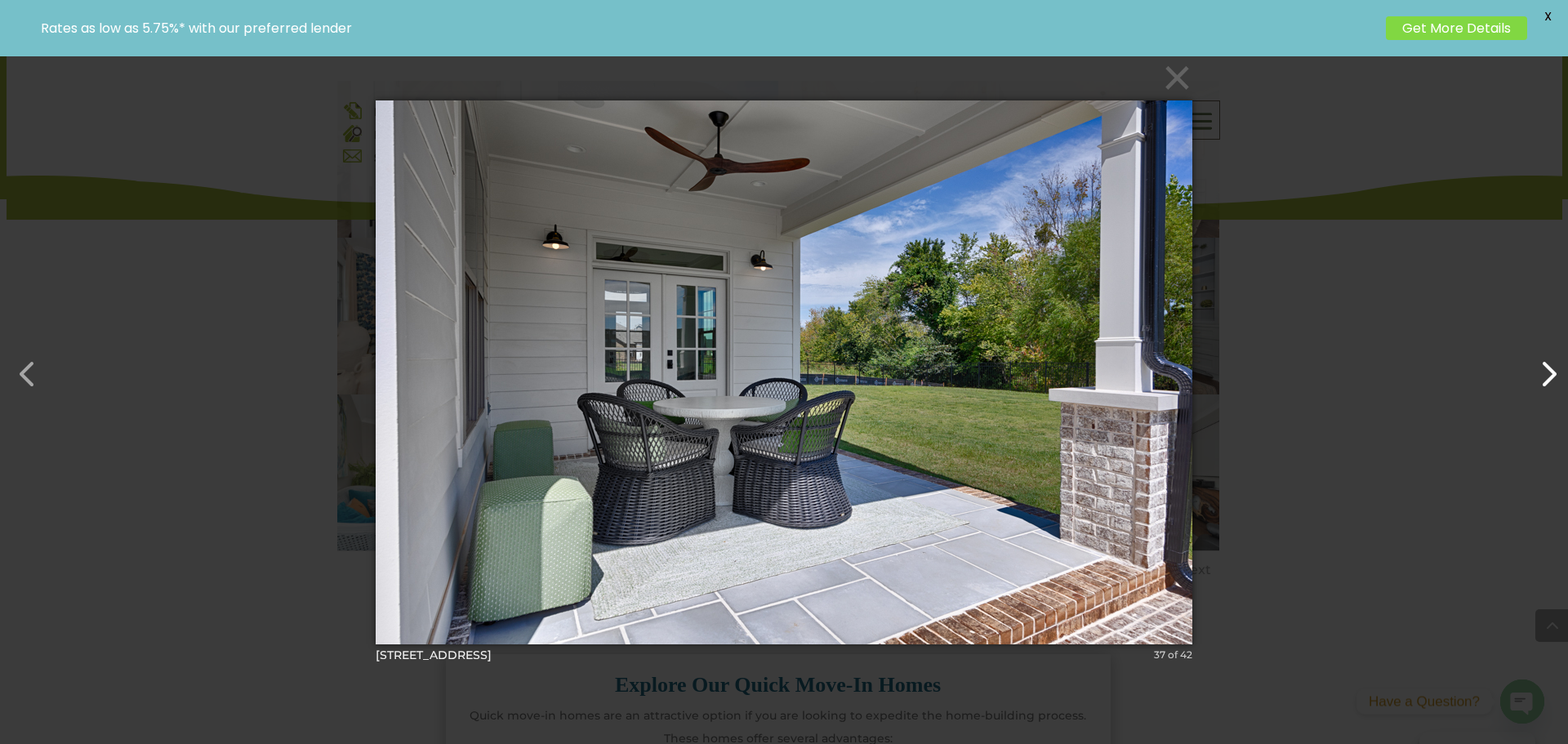
click at [1532, 370] on button "button" at bounding box center [1539, 366] width 39 height 39
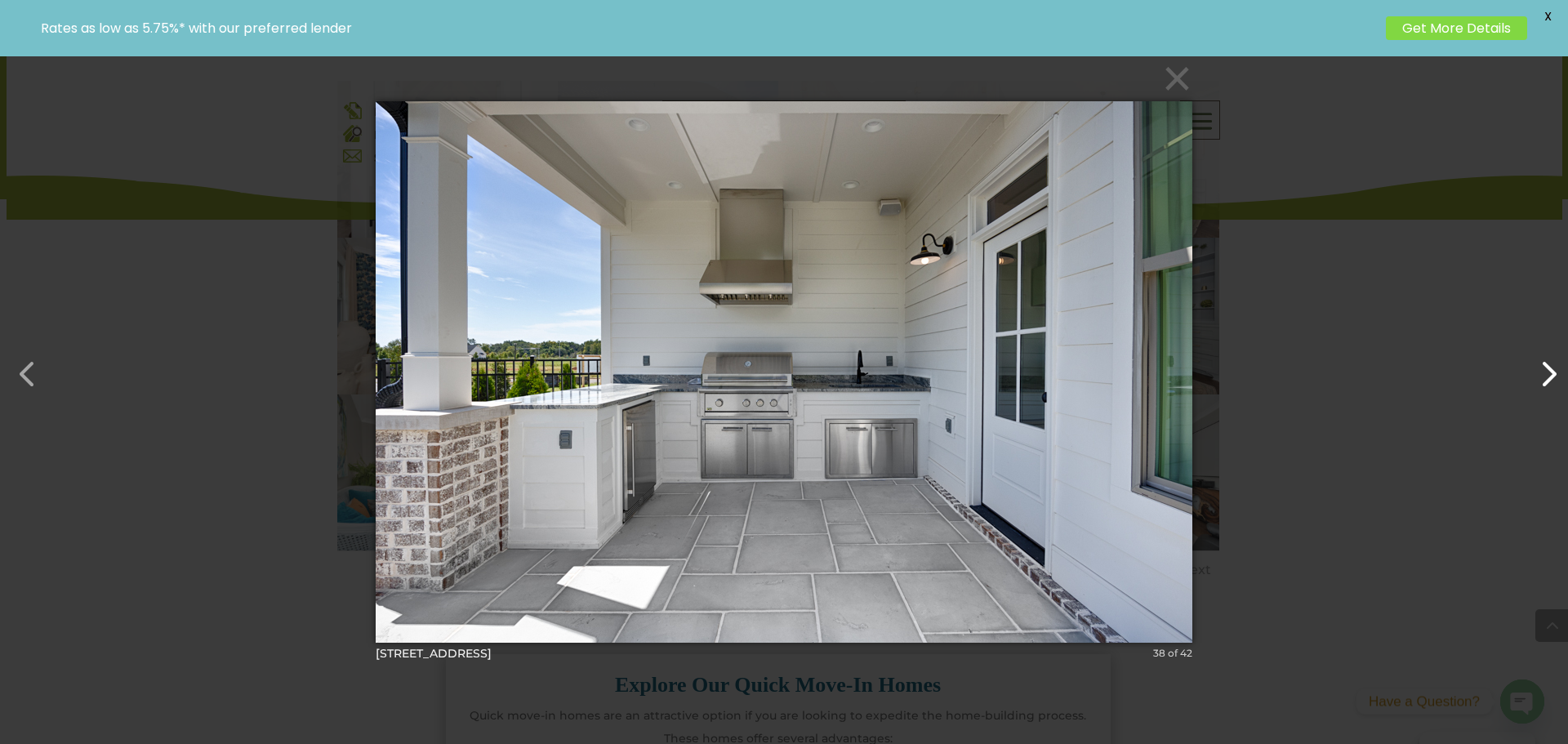
click at [1532, 370] on button "button" at bounding box center [1539, 366] width 39 height 39
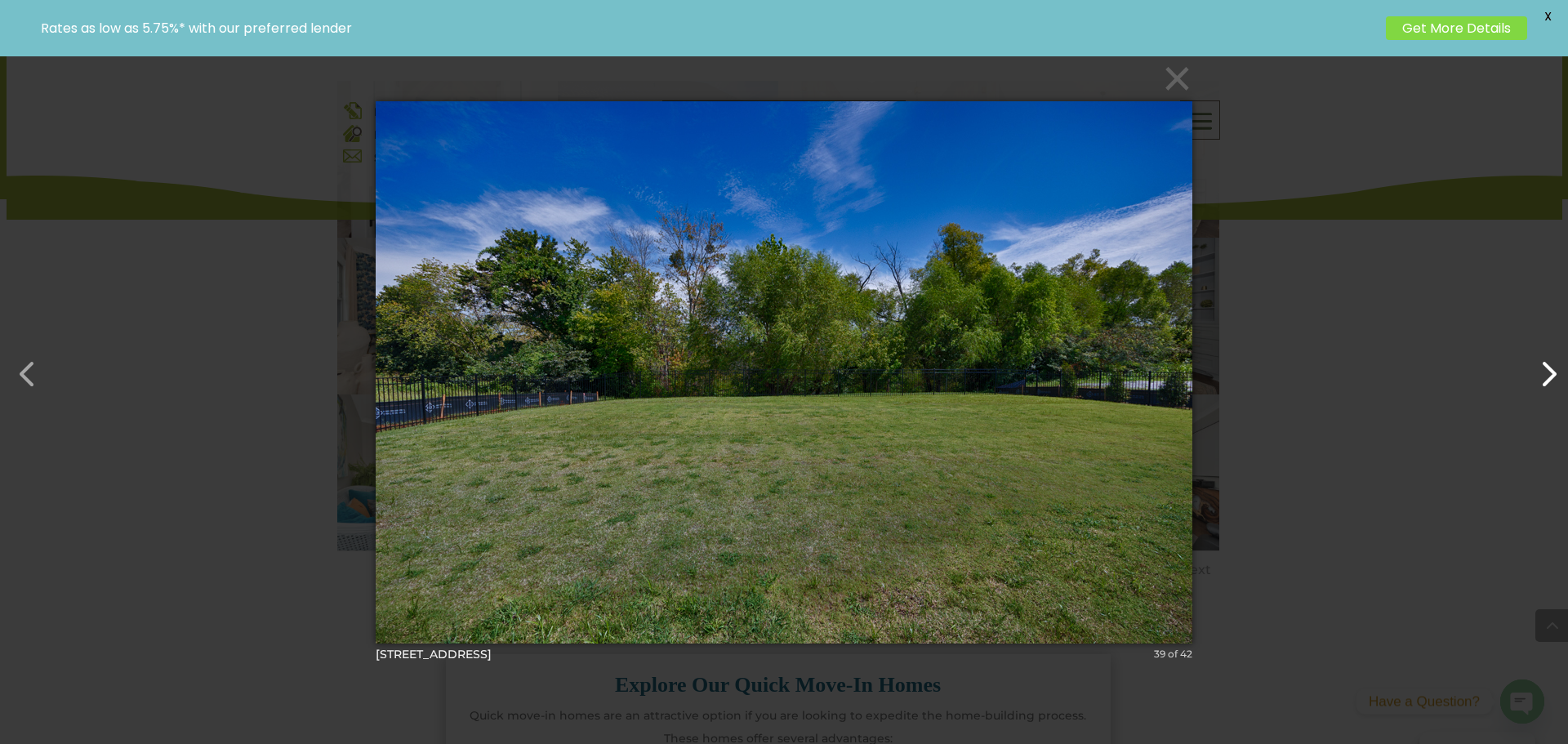
click at [1532, 370] on button "button" at bounding box center [1539, 366] width 39 height 39
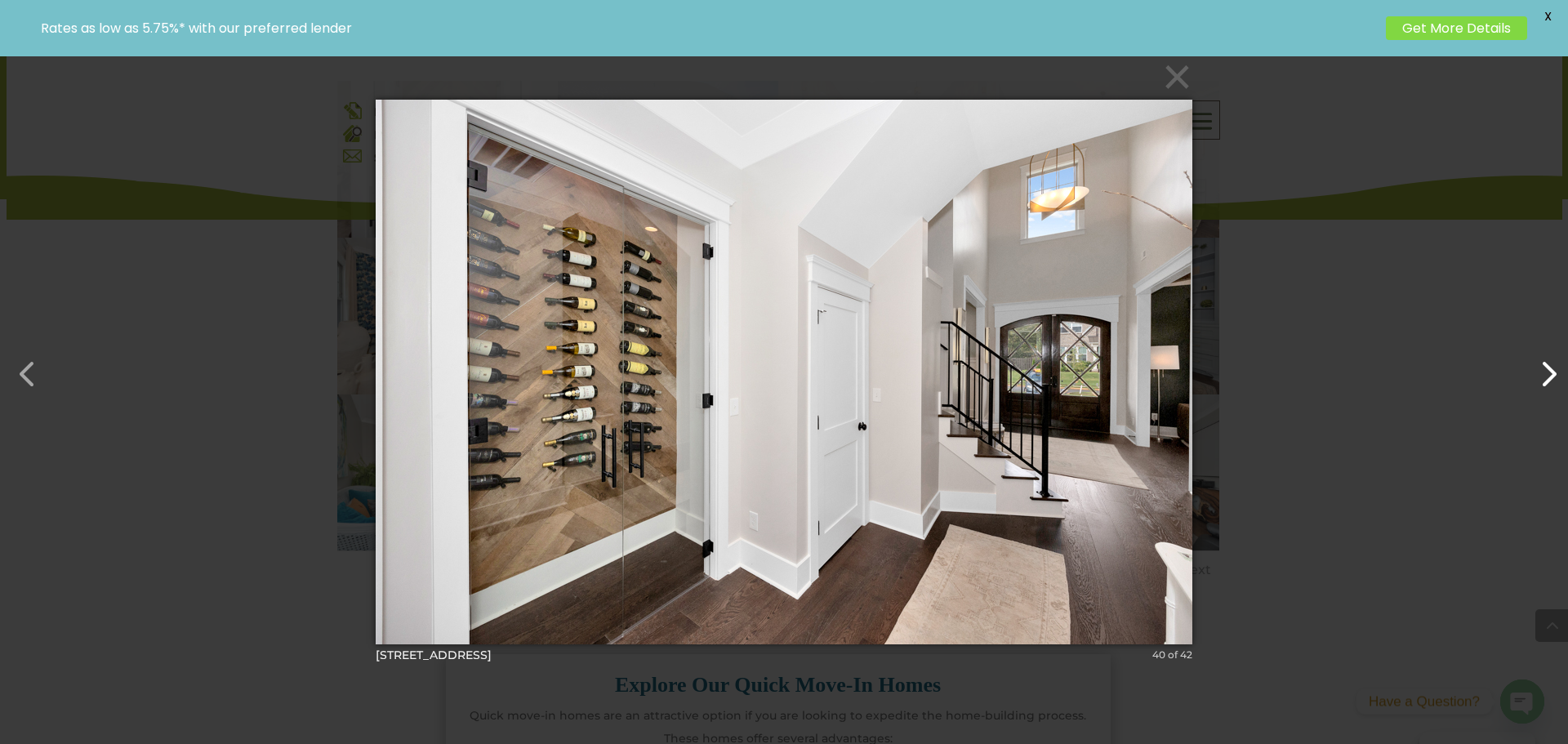
click at [1532, 370] on button "button" at bounding box center [1539, 366] width 39 height 39
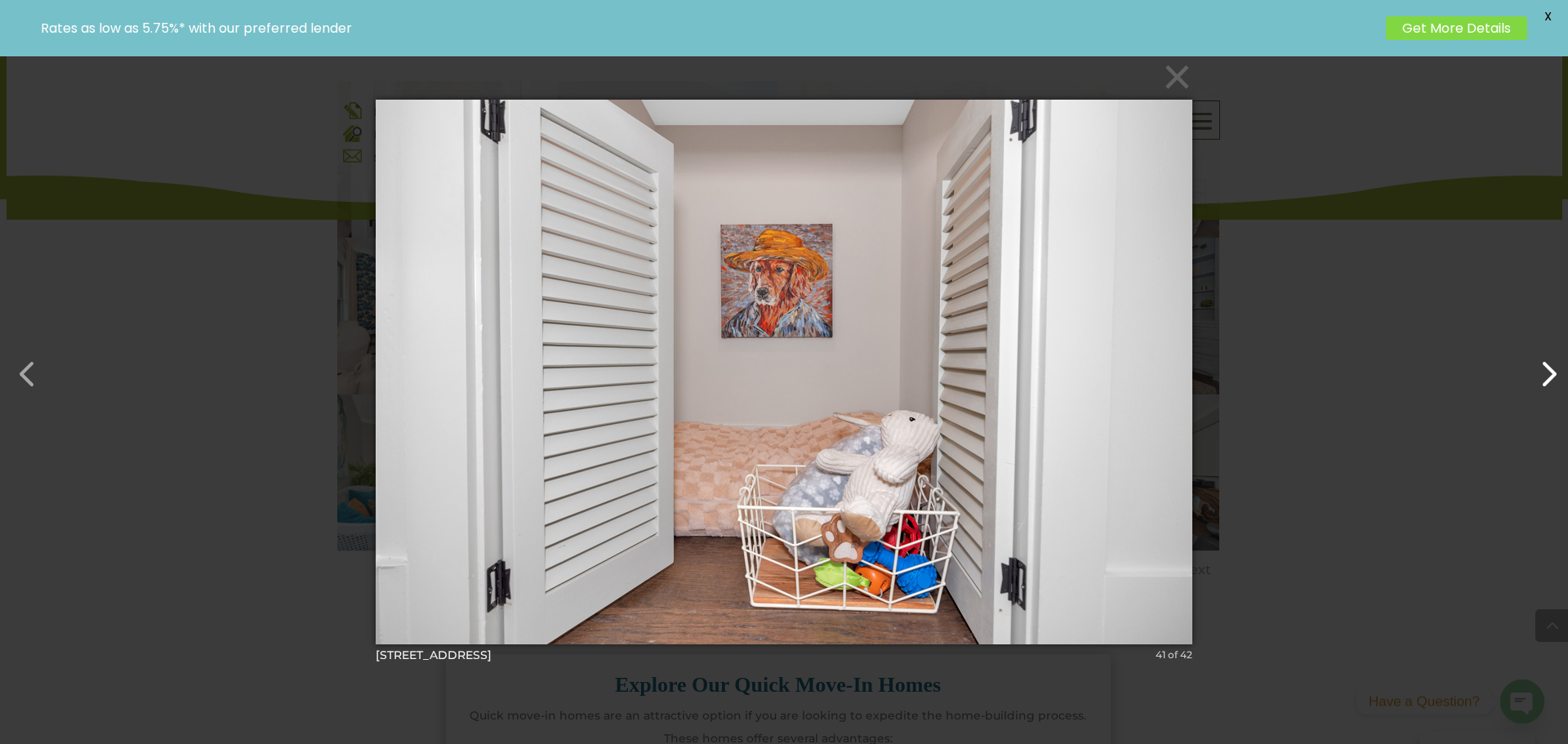
click at [1532, 370] on button "button" at bounding box center [1539, 366] width 39 height 39
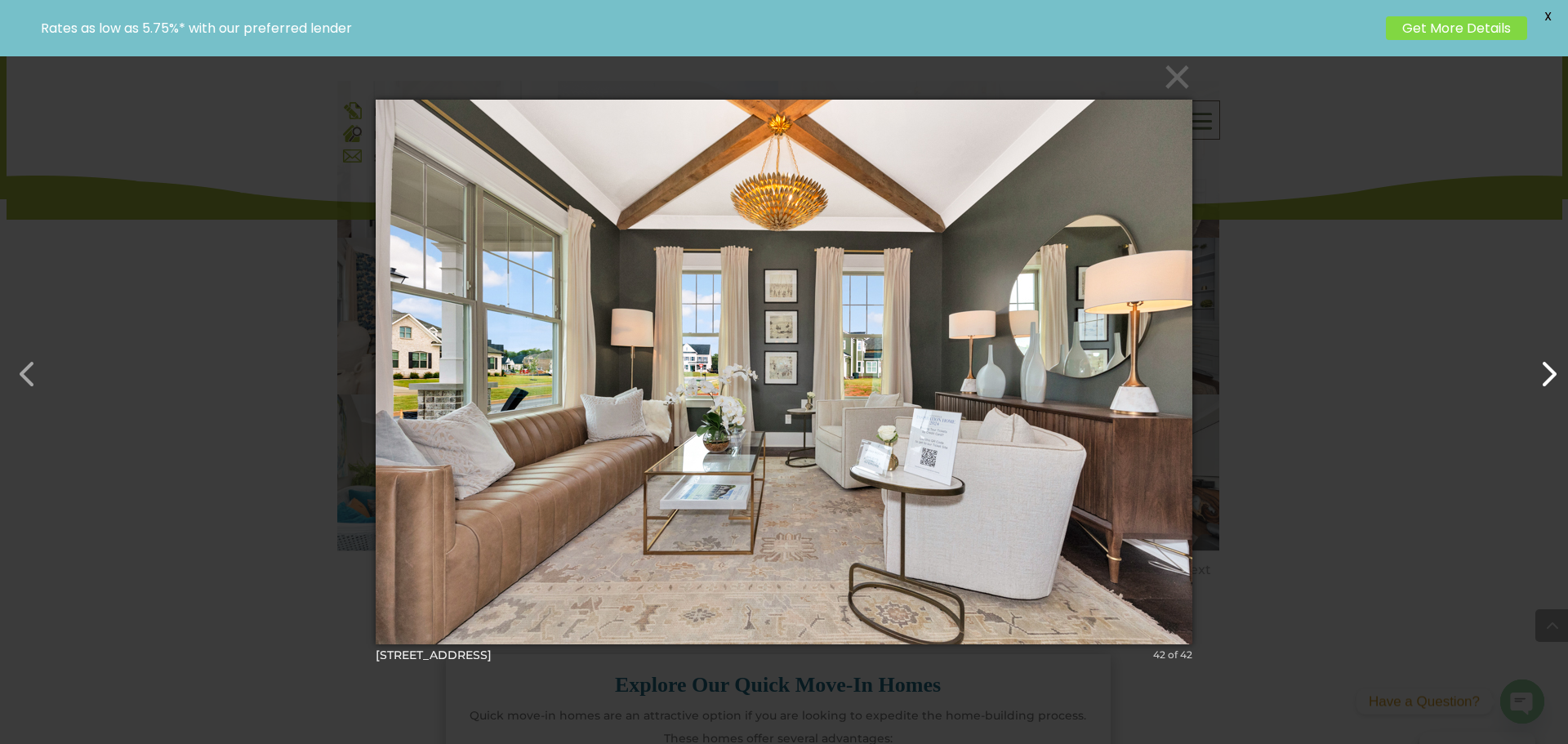
click at [1532, 369] on button "button" at bounding box center [1539, 366] width 39 height 39
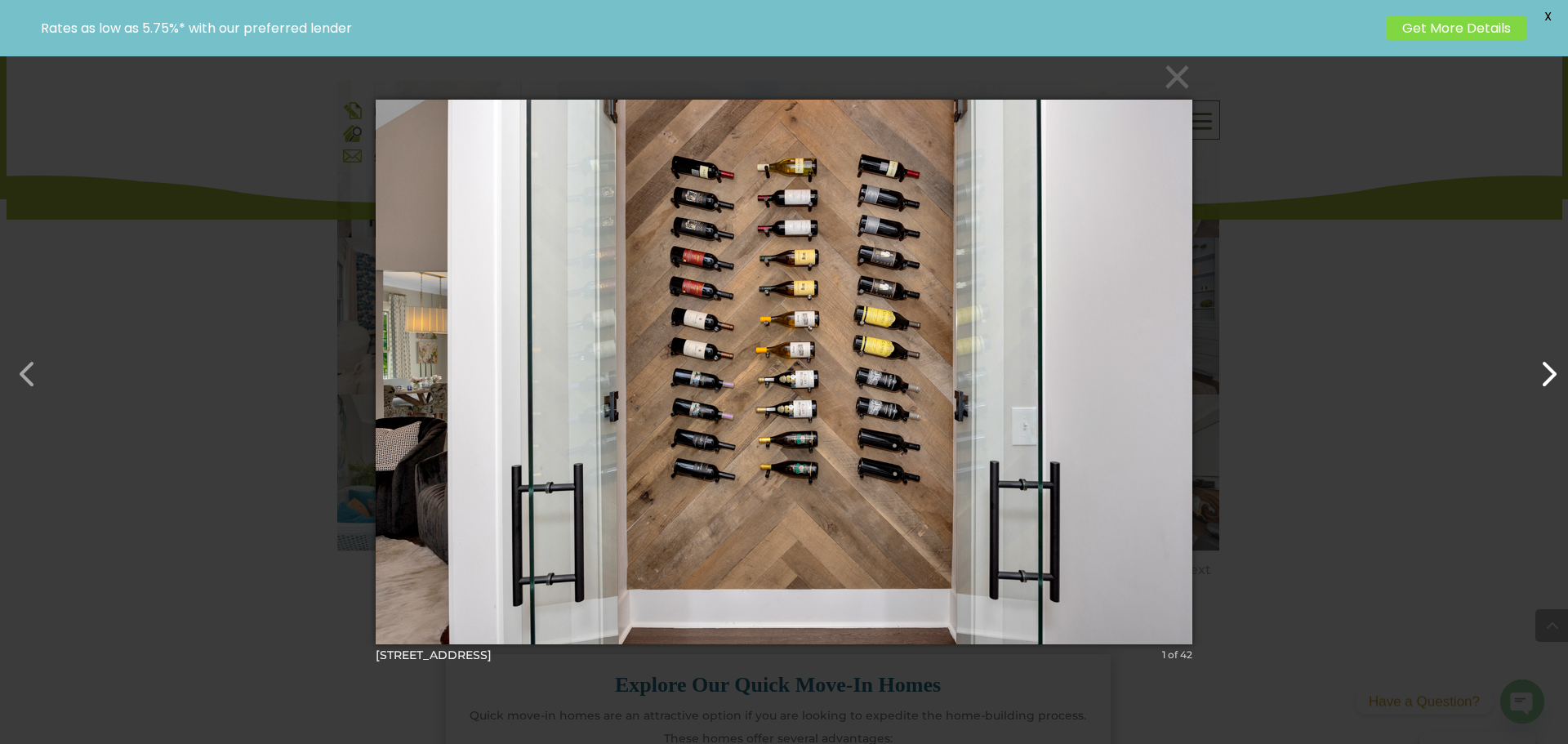
click at [1532, 368] on button "button" at bounding box center [1539, 366] width 39 height 39
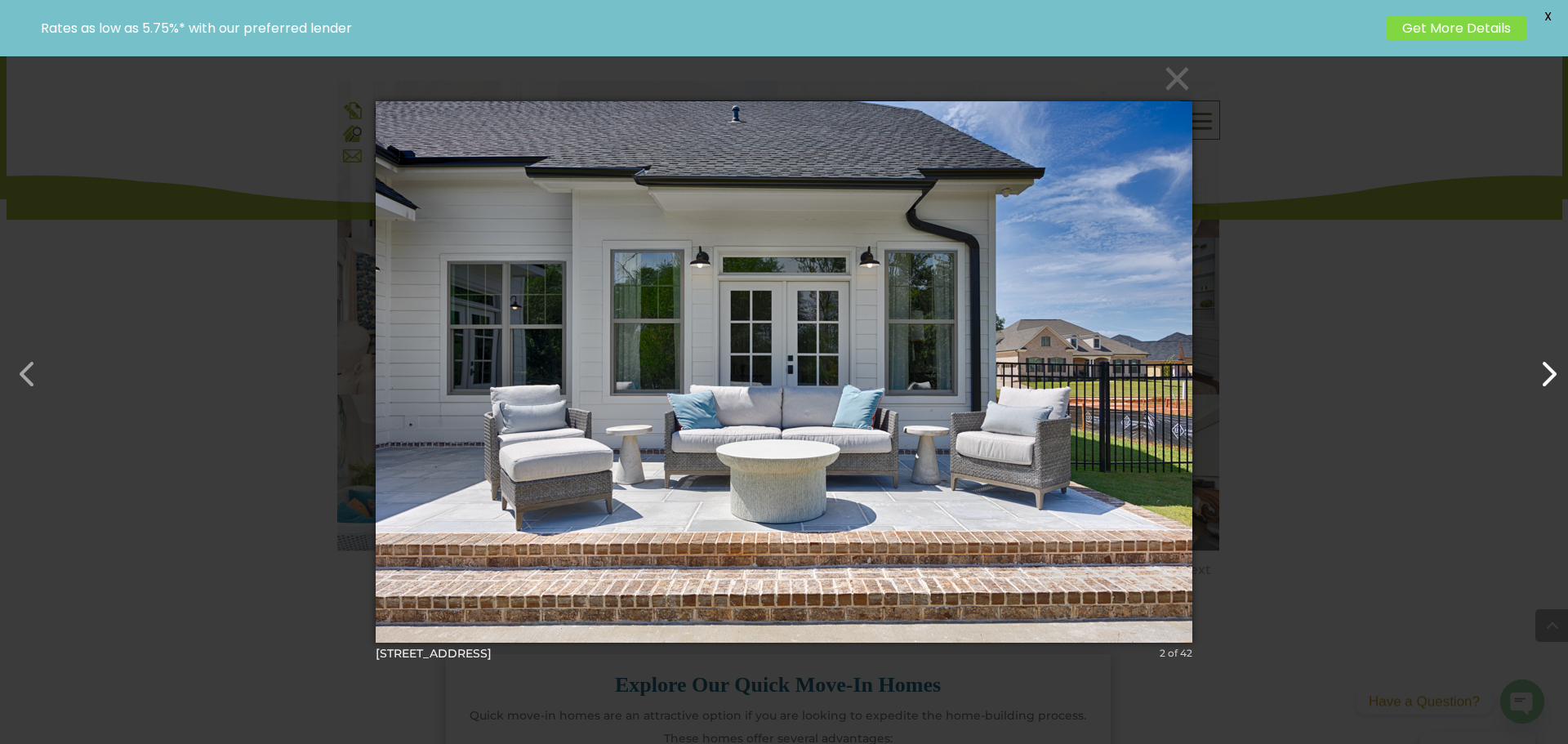
click at [1532, 368] on button "button" at bounding box center [1539, 366] width 39 height 39
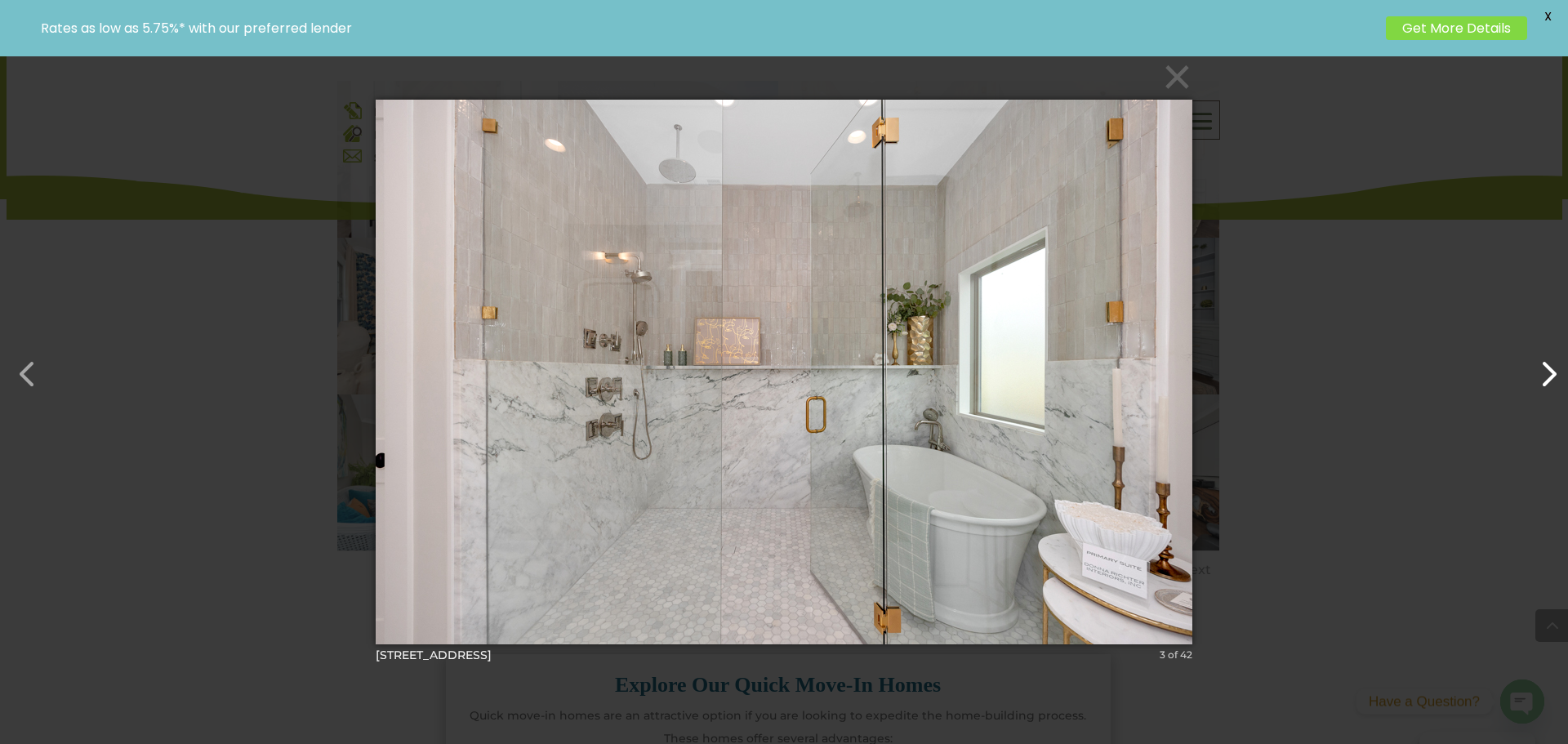
click at [1545, 358] on button "button" at bounding box center [1539, 366] width 39 height 39
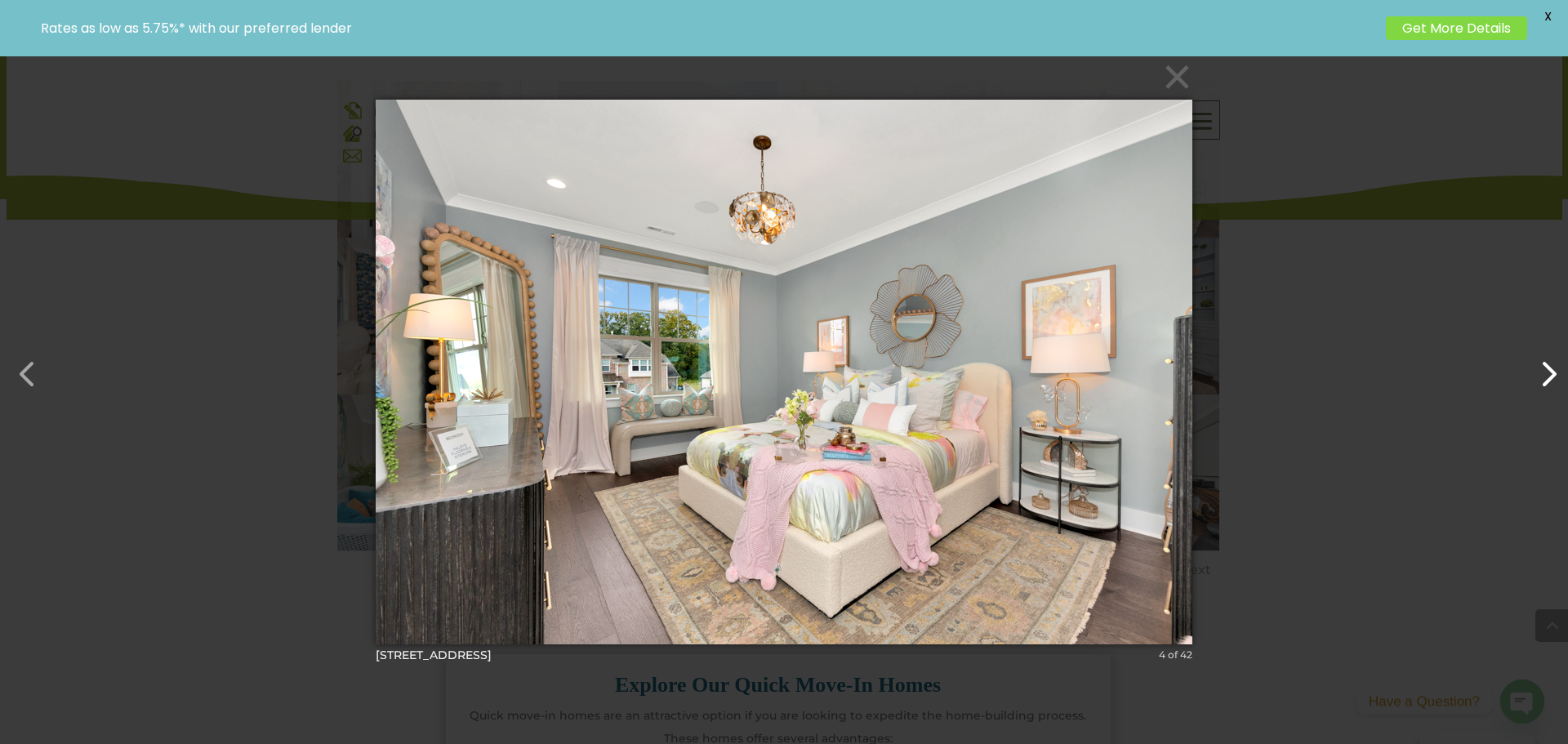
click at [1545, 358] on button "button" at bounding box center [1539, 366] width 39 height 39
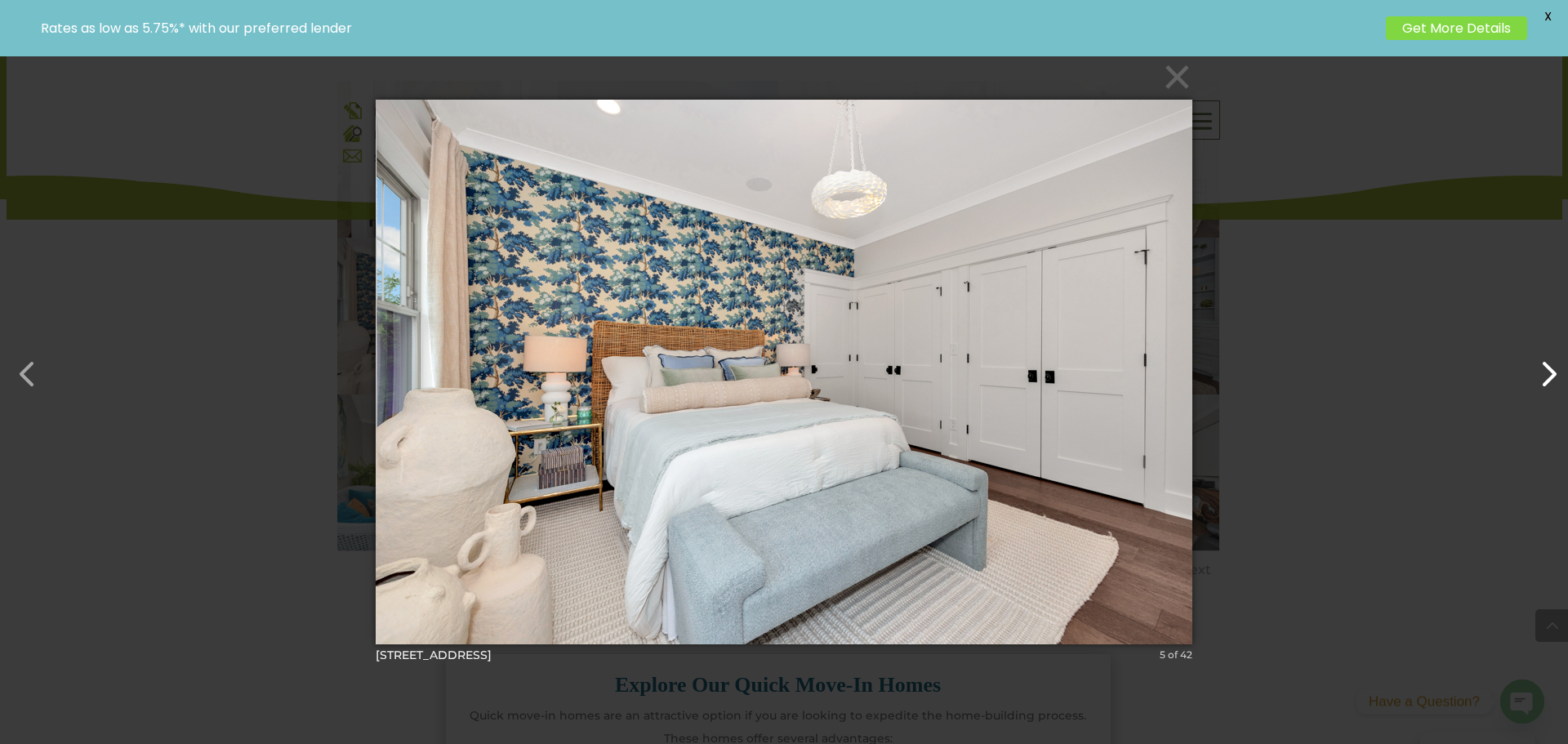
click at [1545, 358] on button "button" at bounding box center [1539, 366] width 39 height 39
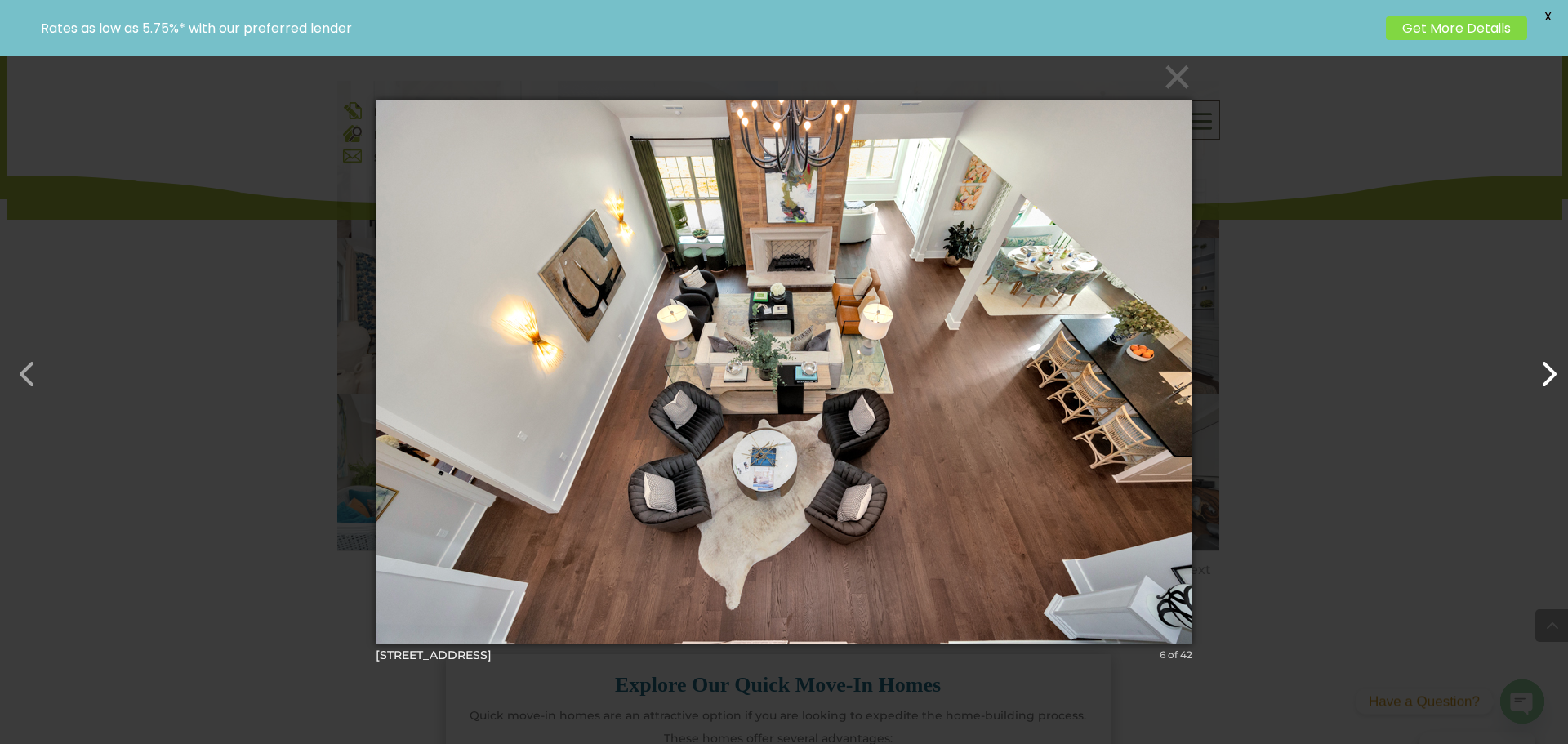
click at [1545, 358] on button "button" at bounding box center [1539, 366] width 39 height 39
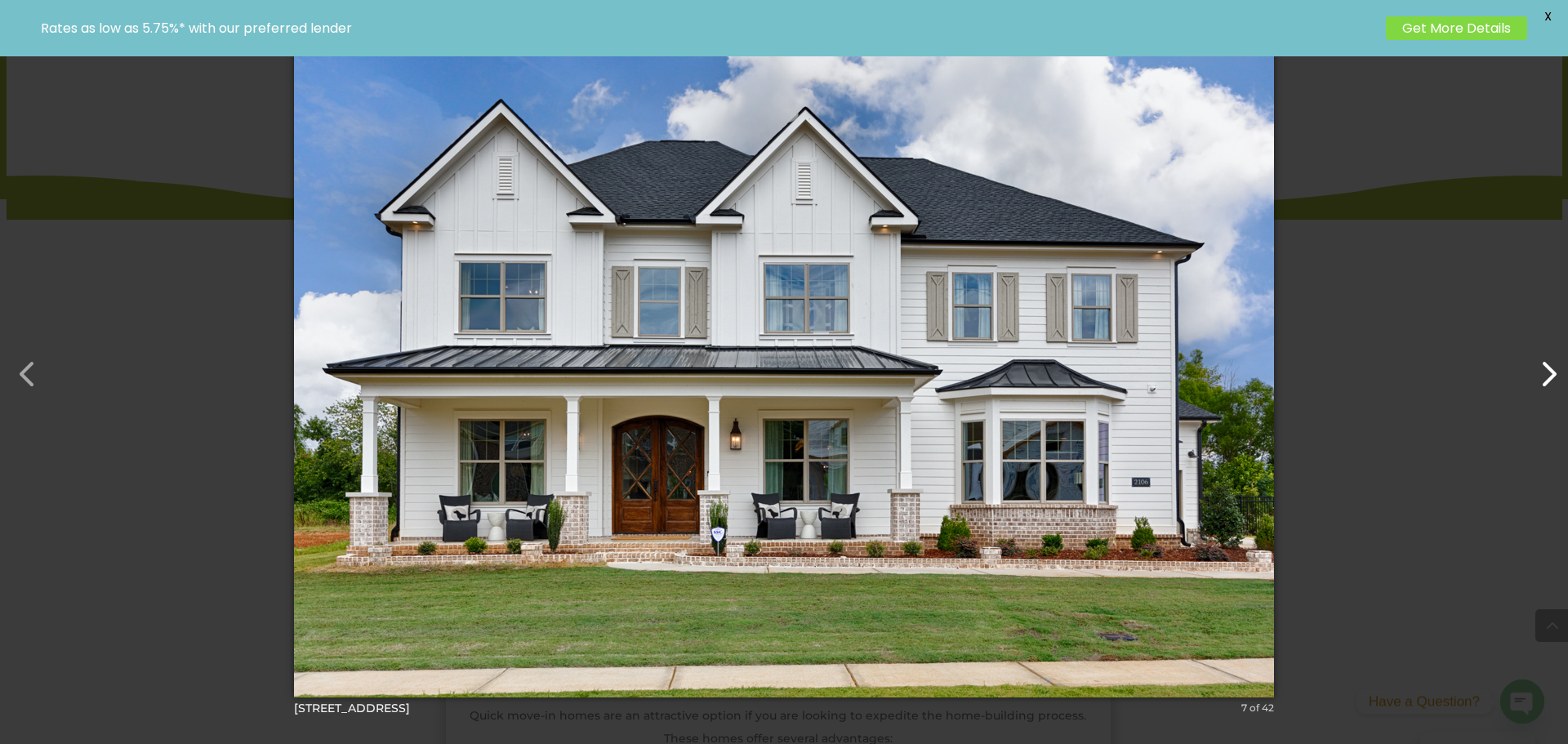
click at [1545, 358] on button "button" at bounding box center [1539, 366] width 39 height 39
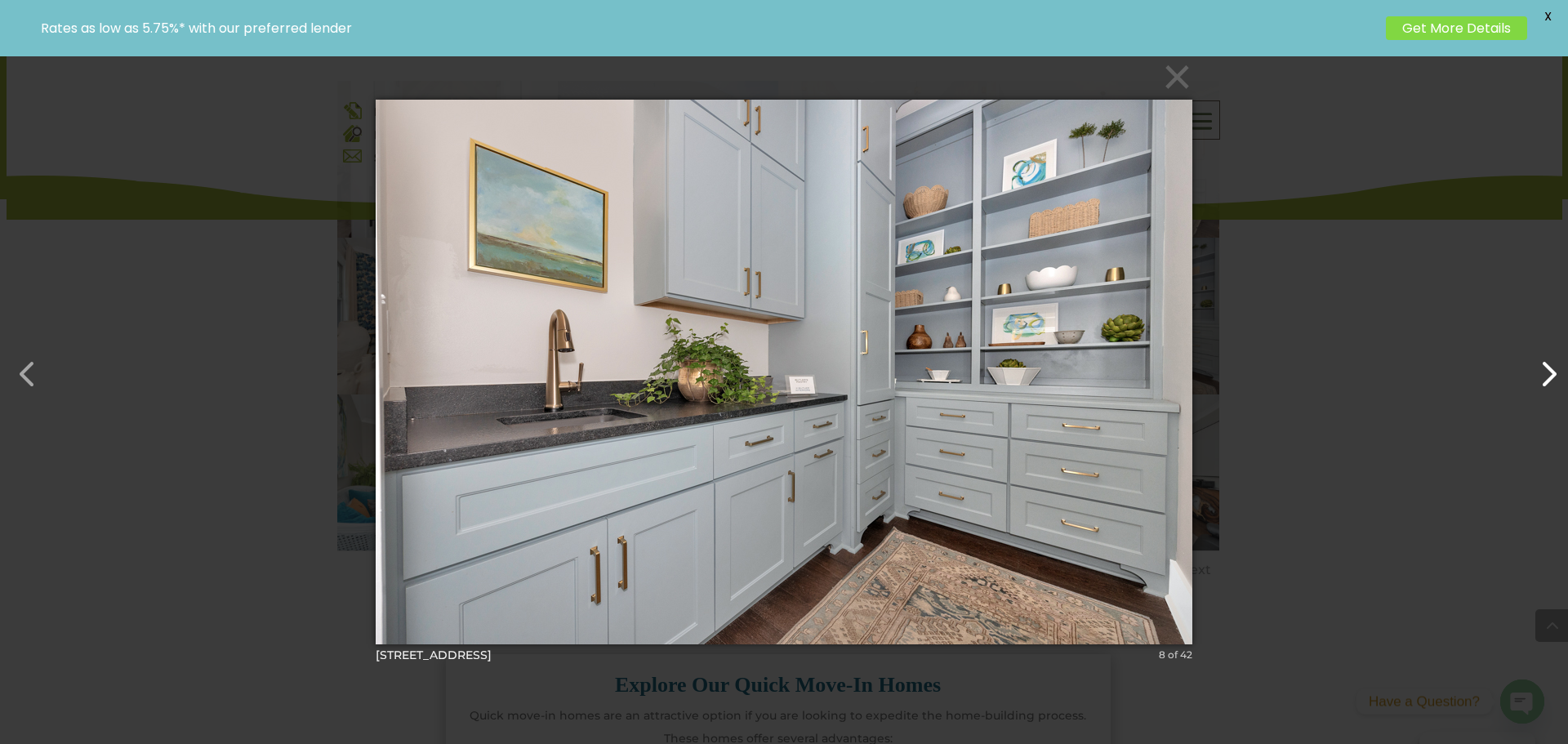
click at [1545, 358] on button "button" at bounding box center [1539, 366] width 39 height 39
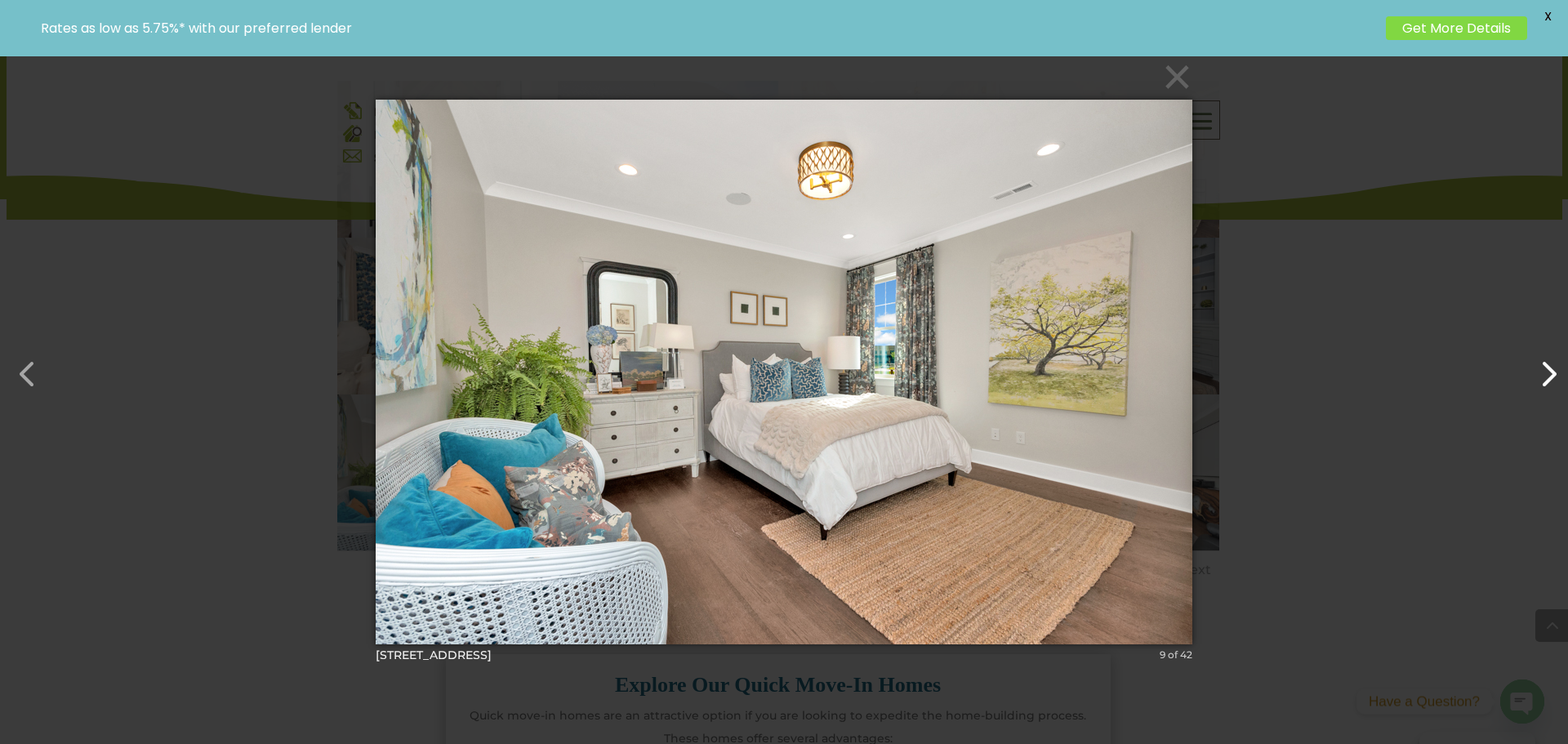
click at [1545, 358] on button "button" at bounding box center [1539, 366] width 39 height 39
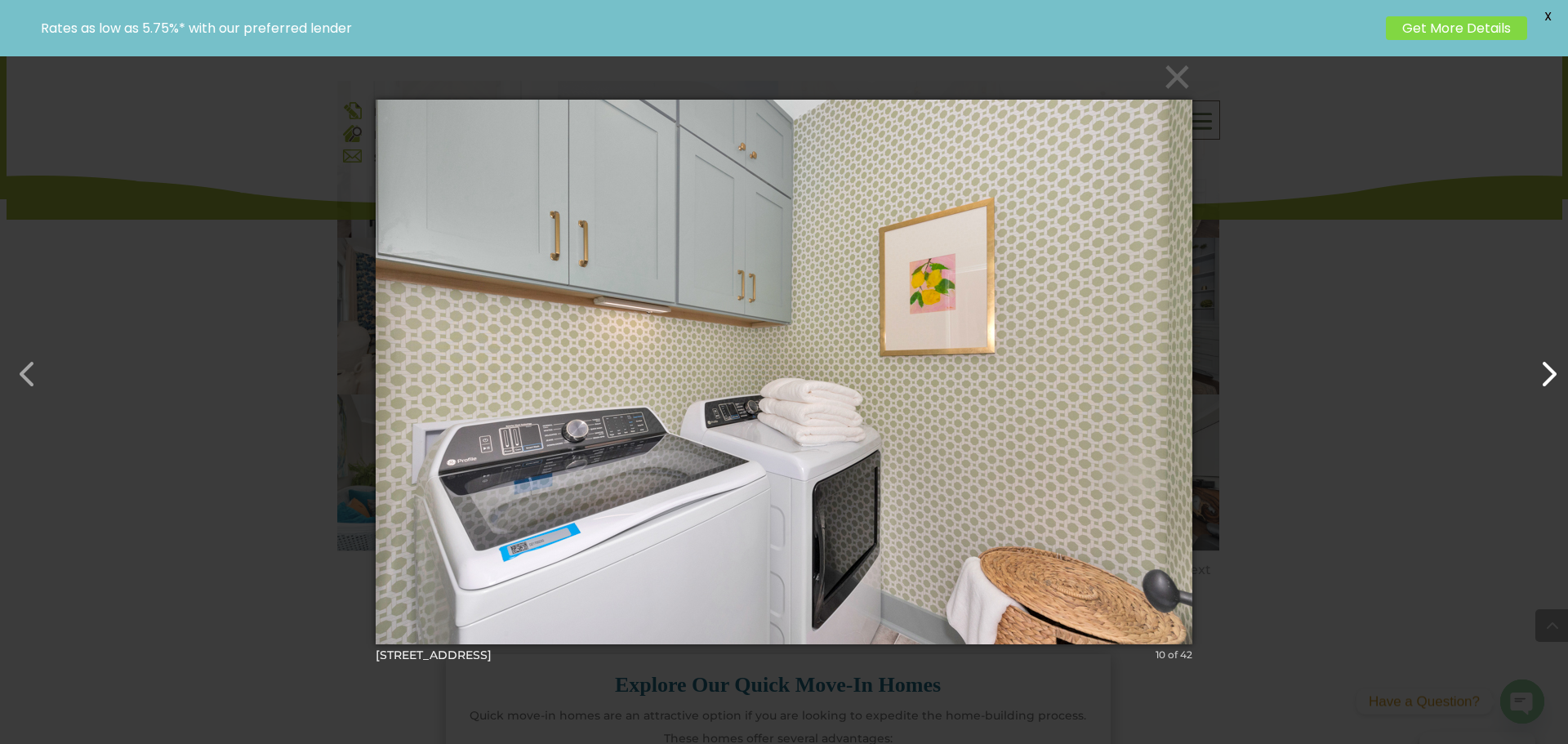
click at [1545, 357] on button "button" at bounding box center [1539, 366] width 39 height 39
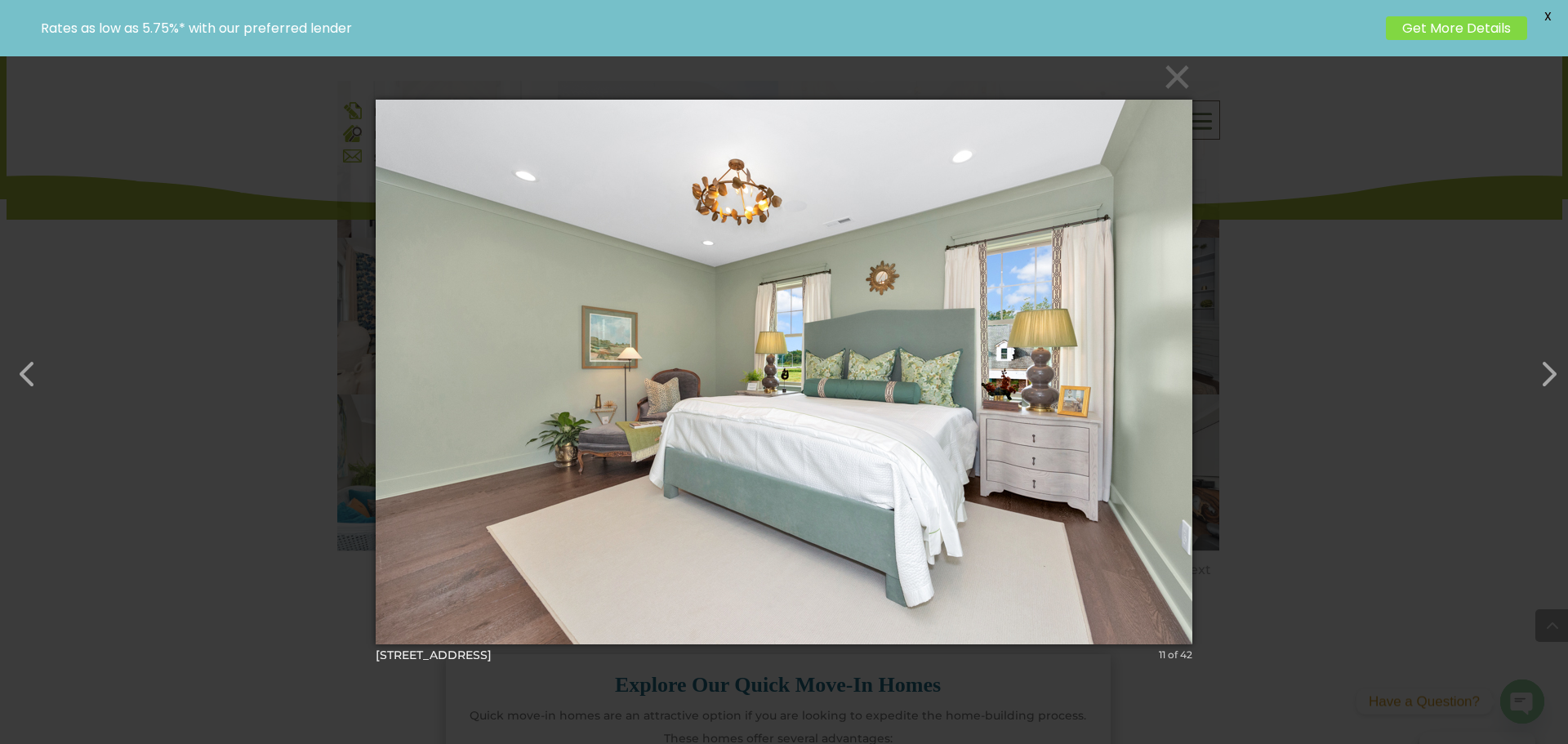
click at [1549, 22] on span "X" at bounding box center [1546, 16] width 25 height 25
